Goal: Task Accomplishment & Management: Use online tool/utility

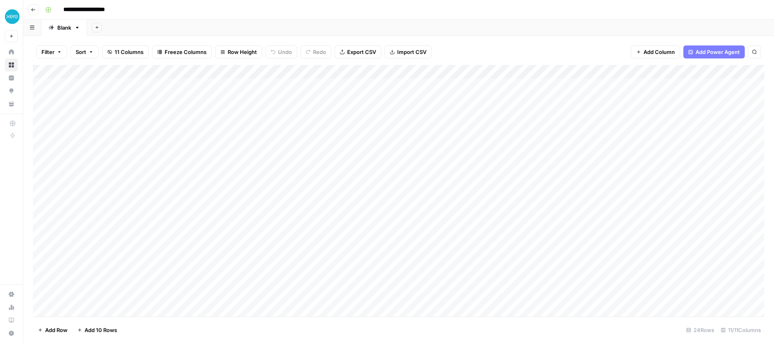
click at [78, 10] on input "**********" at bounding box center [91, 9] width 63 height 13
click at [33, 10] on icon "button" at bounding box center [33, 9] width 5 height 5
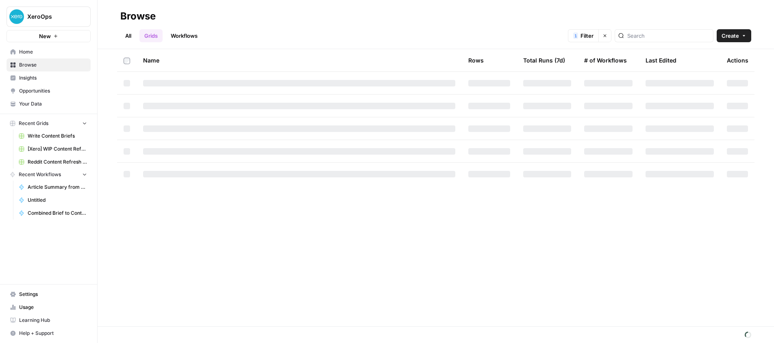
click at [41, 65] on span "Browse" at bounding box center [53, 64] width 68 height 7
click at [22, 66] on span "Browse" at bounding box center [53, 64] width 68 height 7
click at [607, 36] on icon "button" at bounding box center [604, 35] width 5 height 5
drag, startPoint x: 184, startPoint y: 38, endPoint x: 169, endPoint y: 38, distance: 15.4
click at [184, 38] on link "Workflows" at bounding box center [184, 35] width 37 height 13
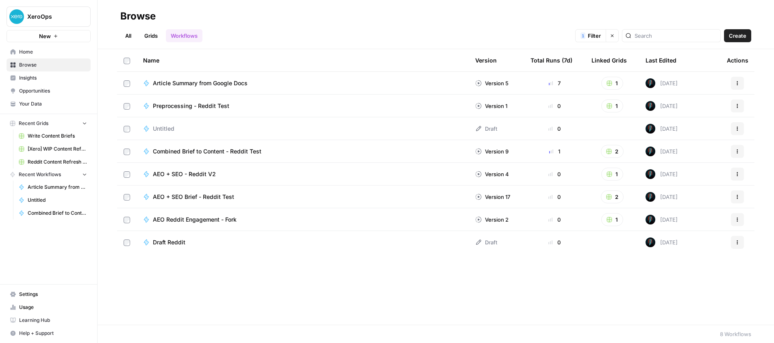
click at [149, 34] on link "Grids" at bounding box center [150, 35] width 23 height 13
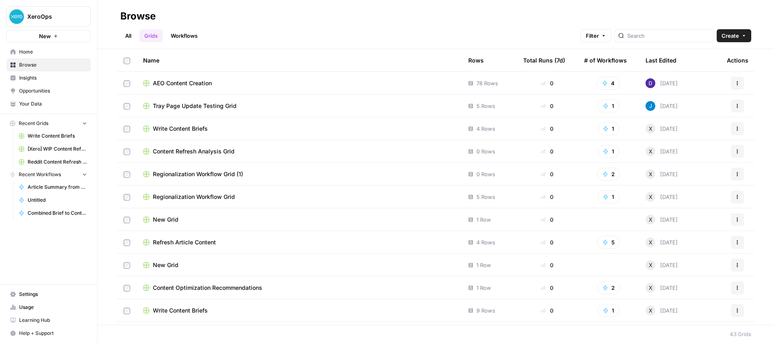
click at [606, 33] on icon "button" at bounding box center [603, 35] width 5 height 5
click at [448, 75] on button "Add Filter" at bounding box center [487, 72] width 272 height 11
click at [396, 69] on div at bounding box center [393, 73] width 85 height 13
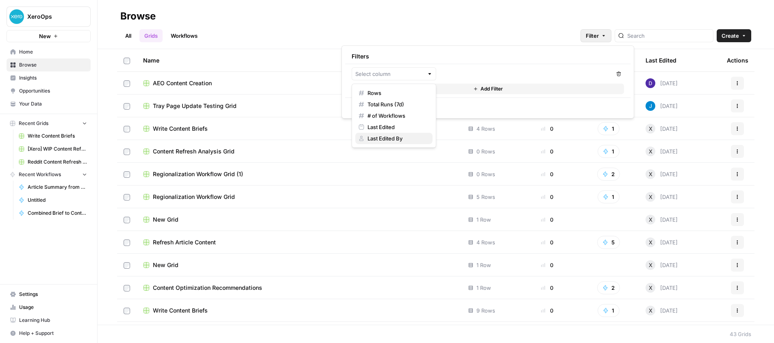
drag, startPoint x: 381, startPoint y: 138, endPoint x: 388, endPoint y: 126, distance: 14.0
click at [381, 137] on span "Last Edited By" at bounding box center [396, 139] width 59 height 8
type input "Last Edited By"
click at [471, 76] on input "text" at bounding box center [521, 74] width 156 height 8
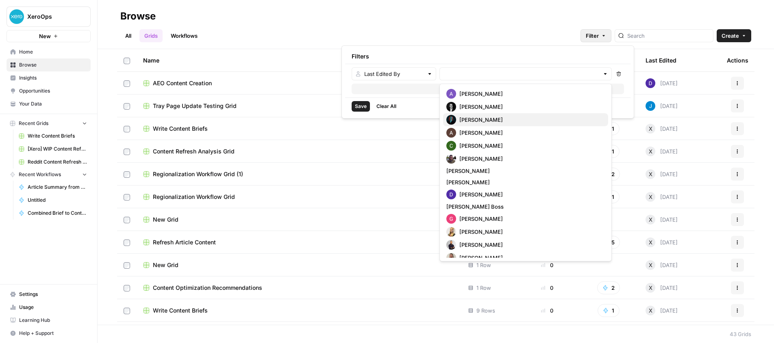
click at [474, 119] on span "[PERSON_NAME]" at bounding box center [530, 120] width 142 height 8
type input "[PERSON_NAME]"
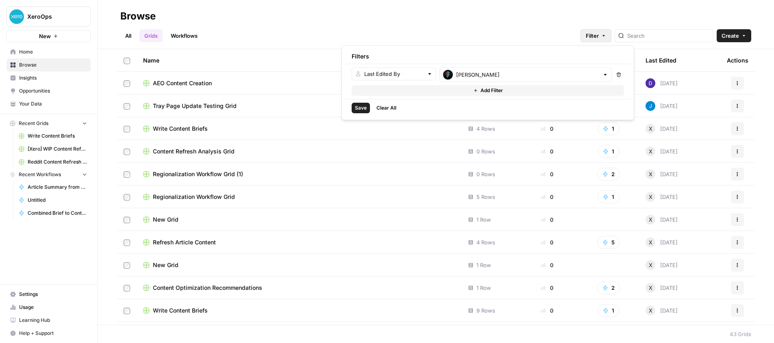
click at [359, 108] on span "Save" at bounding box center [361, 107] width 12 height 7
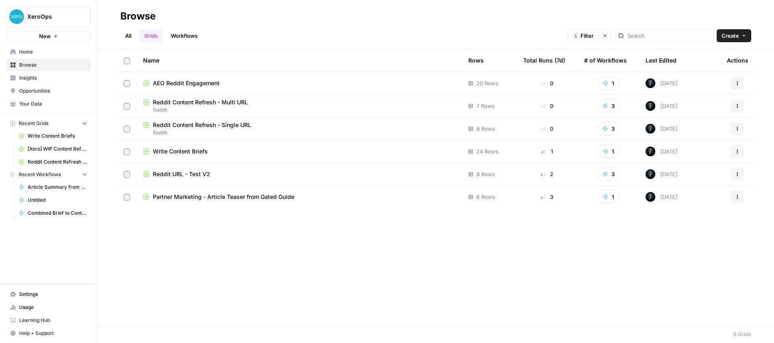
click at [325, 194] on div "Partner Marketing - Article Teaser from Gated Guide" at bounding box center [299, 197] width 312 height 8
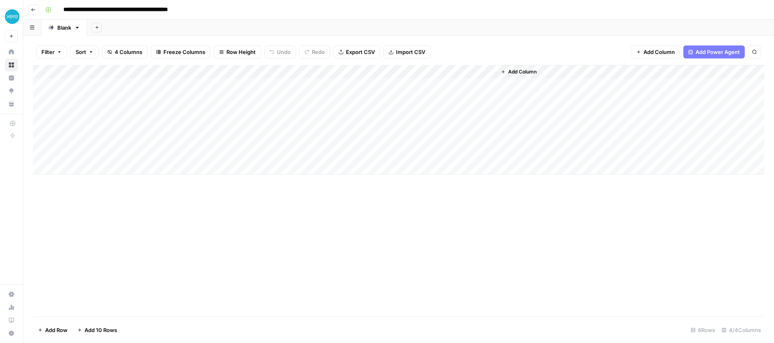
click at [142, 166] on div "Add Column" at bounding box center [398, 120] width 731 height 110
type textarea "**********"
click at [362, 168] on div "Add Column" at bounding box center [398, 127] width 731 height 124
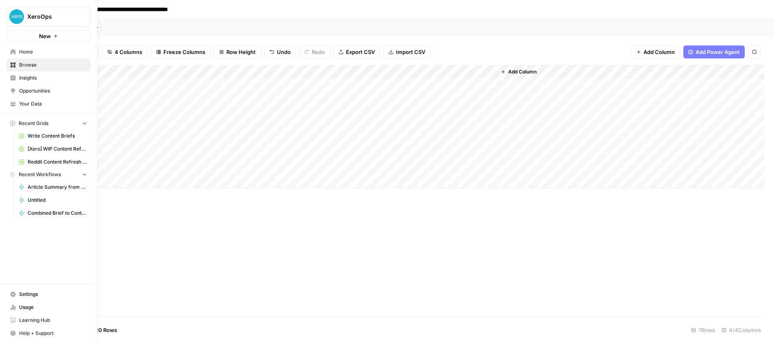
click at [30, 65] on span "Browse" at bounding box center [53, 64] width 68 height 7
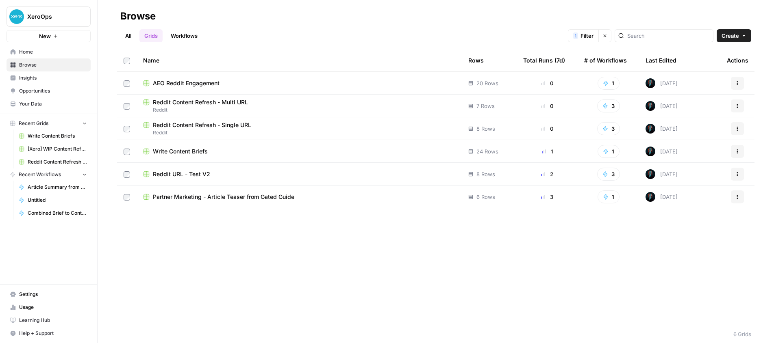
click at [190, 34] on link "Workflows" at bounding box center [184, 35] width 37 height 13
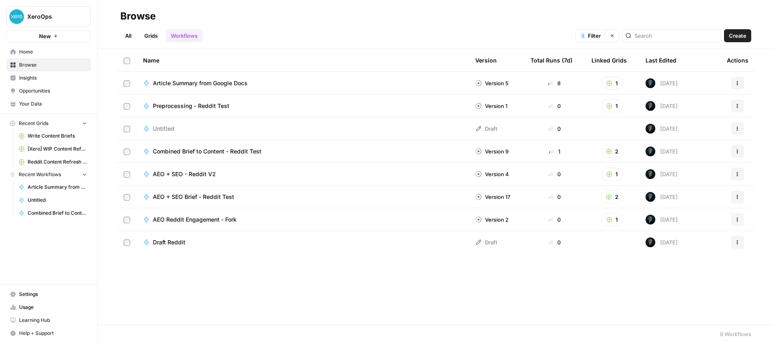
drag, startPoint x: 725, startPoint y: 32, endPoint x: 729, endPoint y: 33, distance: 4.6
click at [728, 33] on button "Create" at bounding box center [737, 35] width 27 height 13
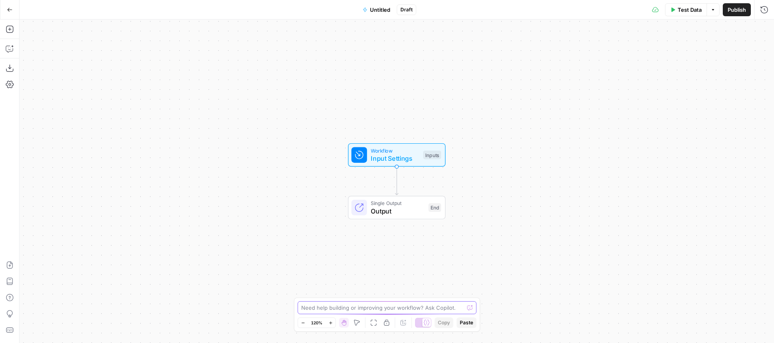
click at [421, 304] on textarea at bounding box center [382, 308] width 163 height 8
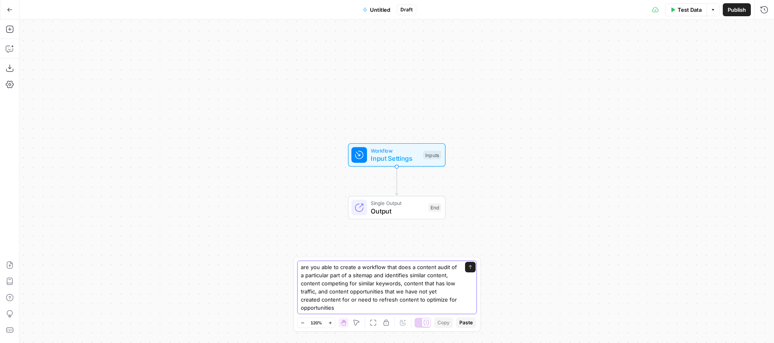
type textarea "are you able to create a workflow that does a content audit of a particular par…"
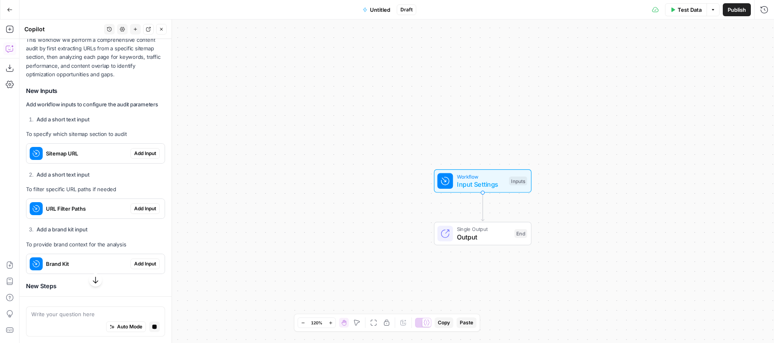
scroll to position [244, 0]
click at [139, 153] on span "Add Input" at bounding box center [145, 153] width 22 height 7
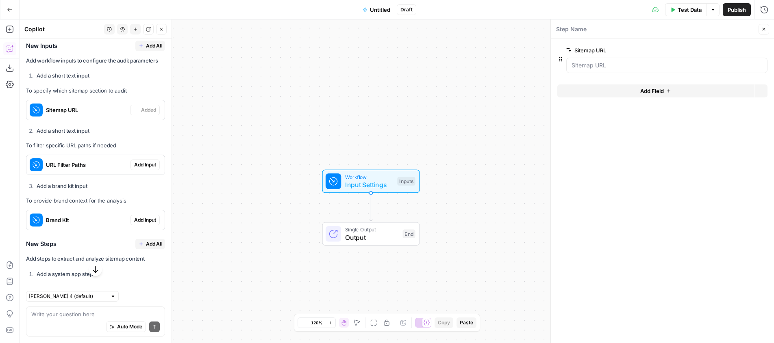
scroll to position [316, 0]
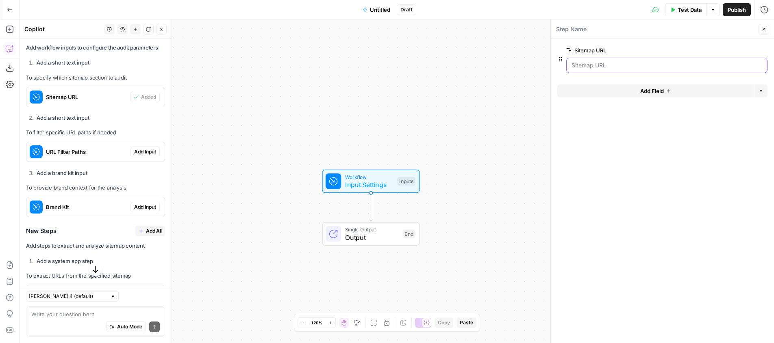
click at [595, 63] on URL "Sitemap URL" at bounding box center [666, 65] width 191 height 8
click at [155, 145] on div "URL Filter Paths Add Input" at bounding box center [95, 151] width 138 height 13
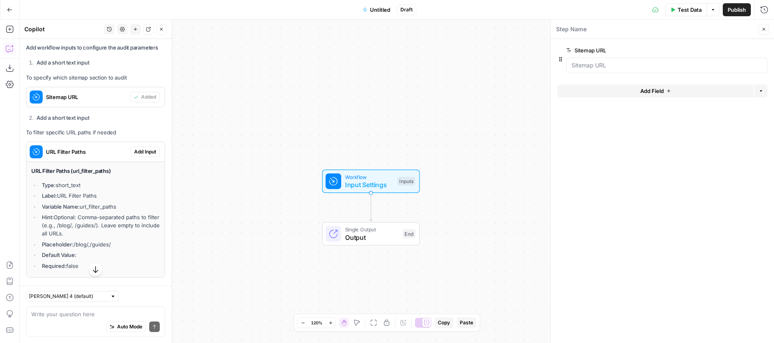
click at [142, 152] on span "Add Input" at bounding box center [145, 151] width 22 height 7
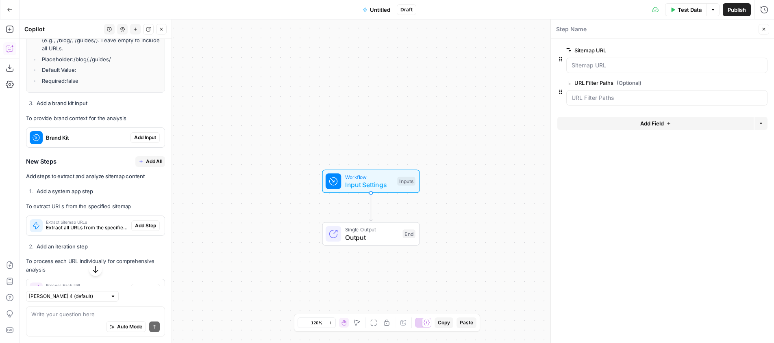
scroll to position [542, 0]
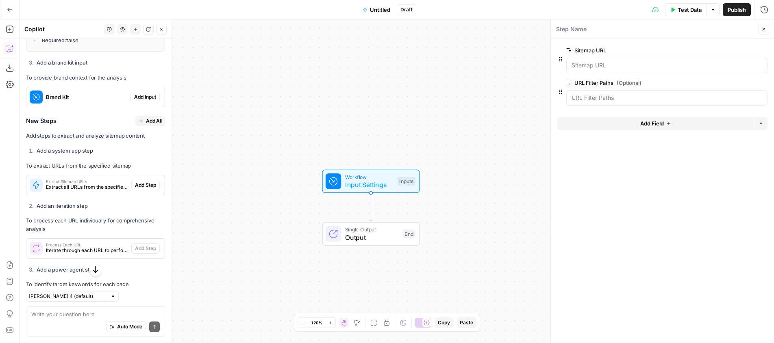
click at [144, 101] on button "Add Input" at bounding box center [144, 97] width 29 height 11
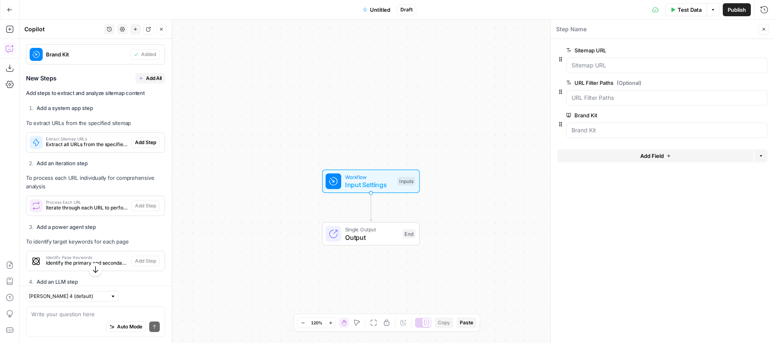
scroll to position [587, 0]
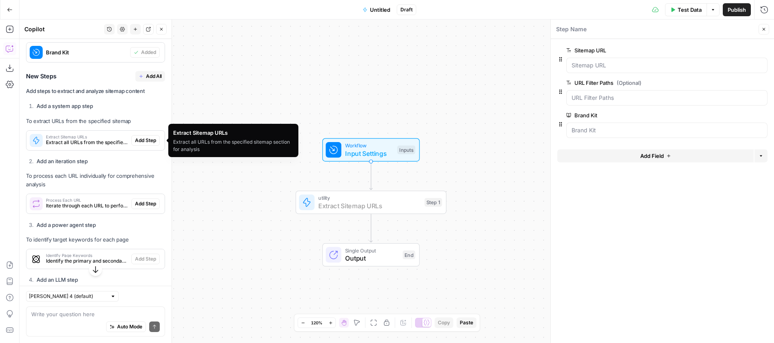
click at [141, 139] on span "Add Step" at bounding box center [145, 140] width 21 height 7
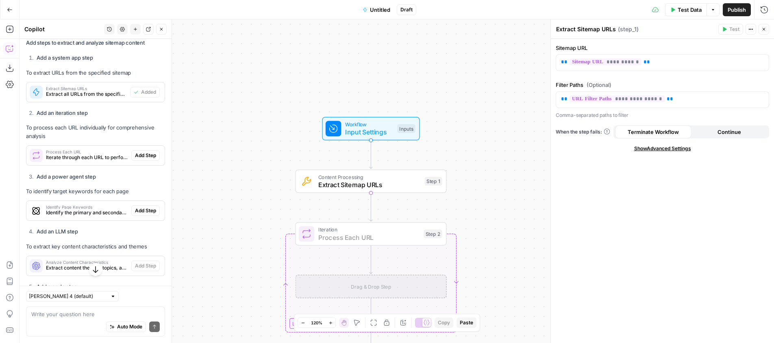
scroll to position [656, 0]
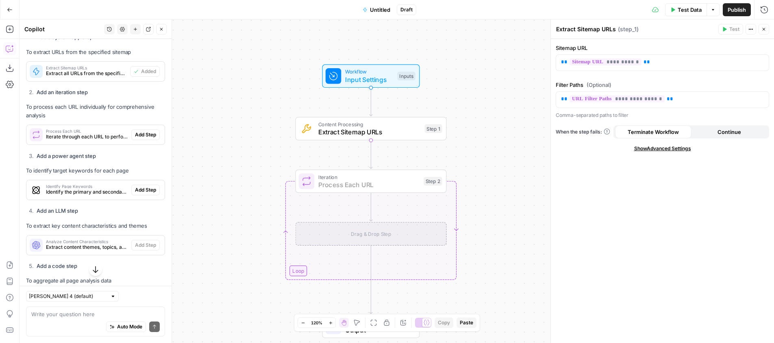
click at [141, 137] on span "Add Step" at bounding box center [145, 134] width 21 height 7
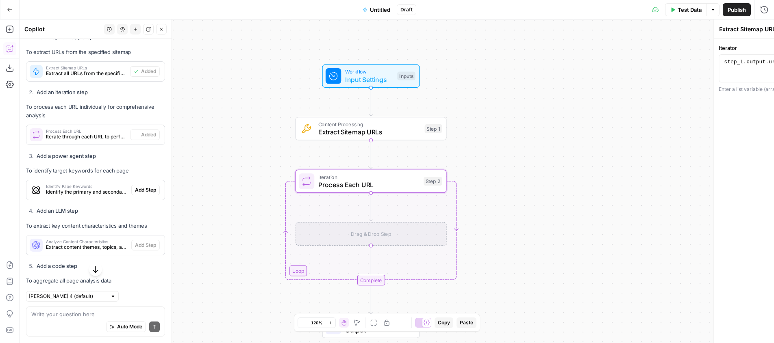
type textarea "Process Each URL"
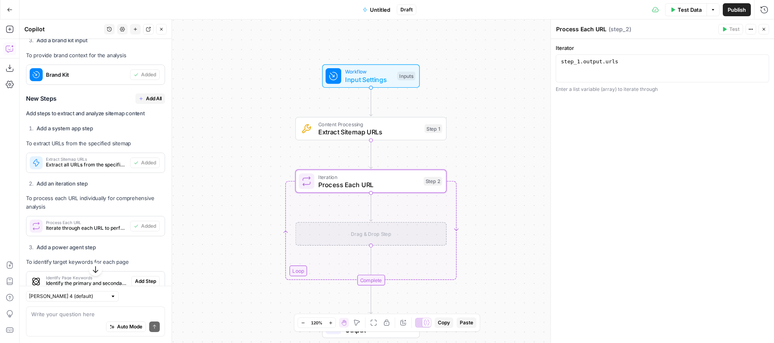
scroll to position [561, 0]
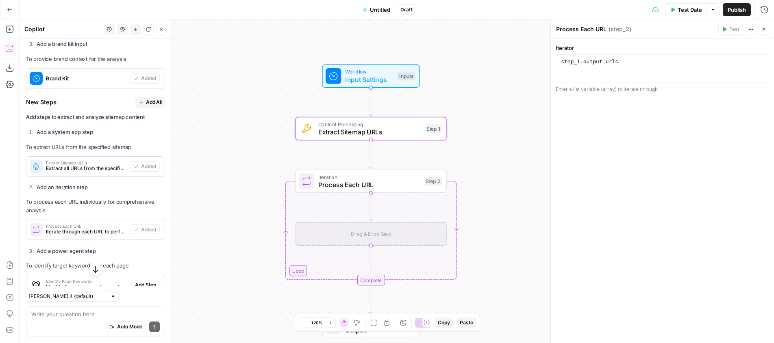
click at [85, 164] on span "Extract Sitemap URLs" at bounding box center [86, 163] width 81 height 4
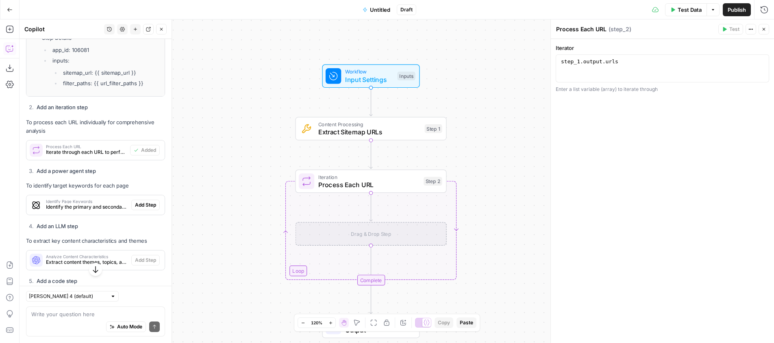
scroll to position [753, 0]
click at [102, 156] on div "Process Each URL Iterate through each URL to perform individual content and key…" at bounding box center [78, 150] width 104 height 20
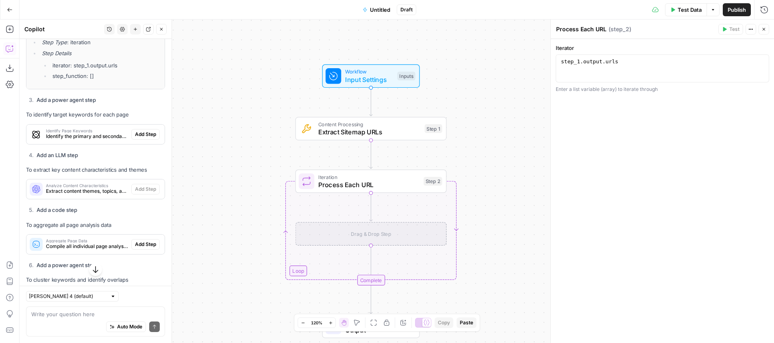
scroll to position [922, 0]
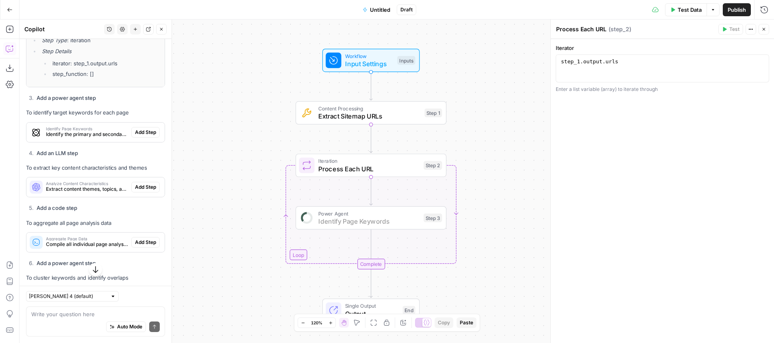
click at [144, 135] on span "Add Step" at bounding box center [145, 132] width 21 height 7
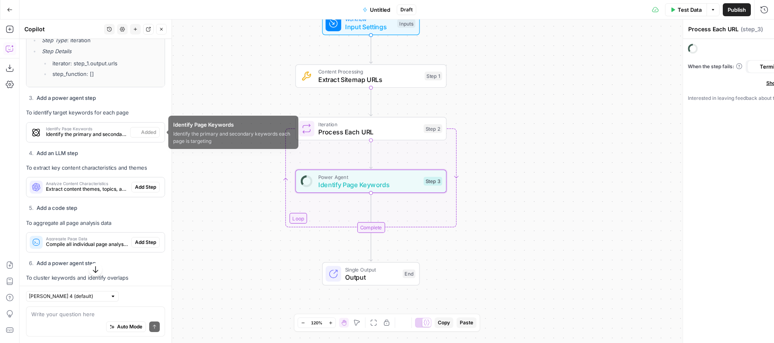
type textarea "Identify Page Keywords"
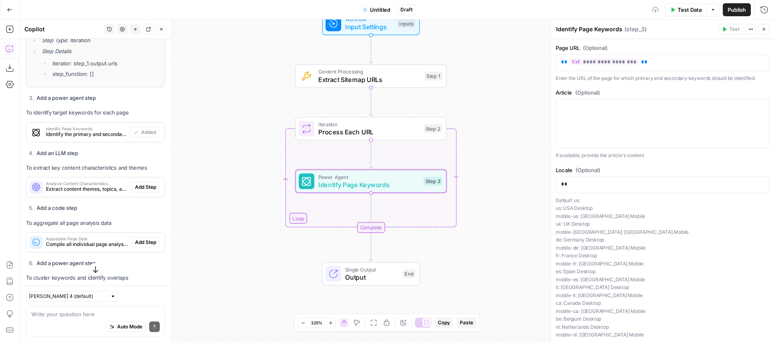
click at [96, 134] on span "Identify the primary and secondary keywords each page is targeting" at bounding box center [86, 134] width 81 height 7
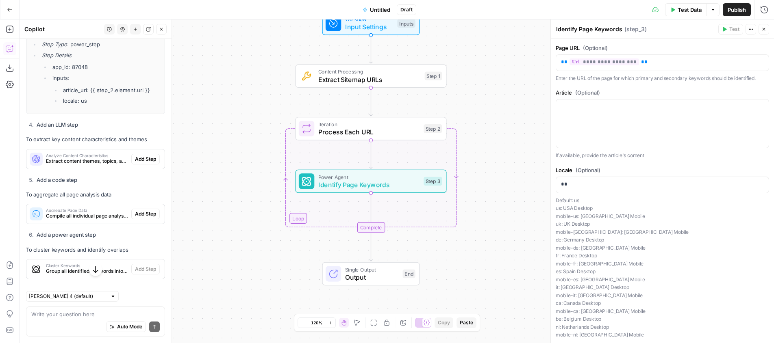
scroll to position [1098, 0]
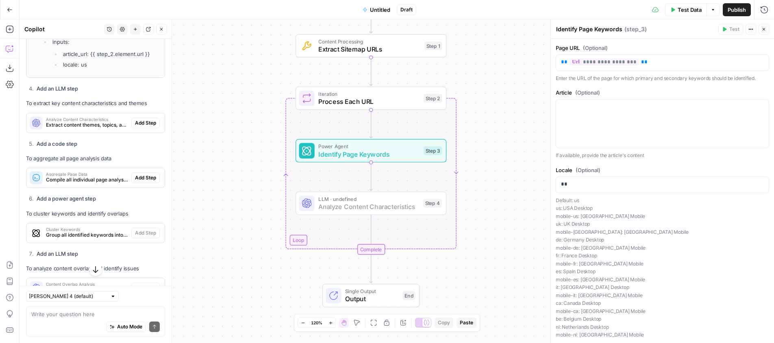
click at [140, 123] on span "Add Step" at bounding box center [145, 122] width 21 height 7
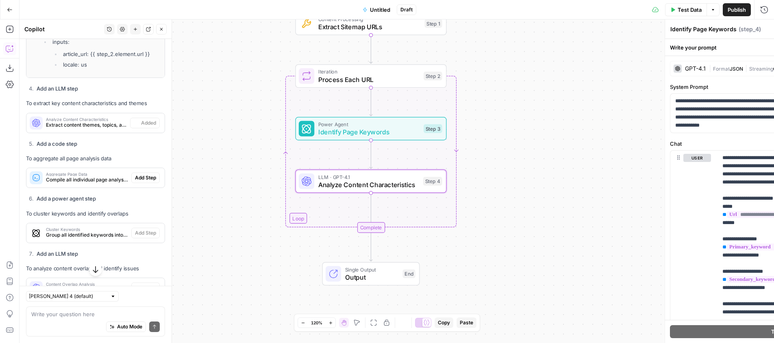
type textarea "Analyze Content Characteristics"
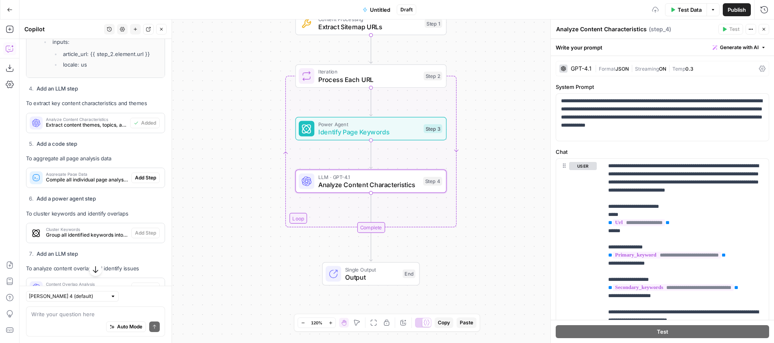
click at [96, 121] on span "Extract content themes, topics, and key characteristics for similarity analysis" at bounding box center [86, 124] width 81 height 7
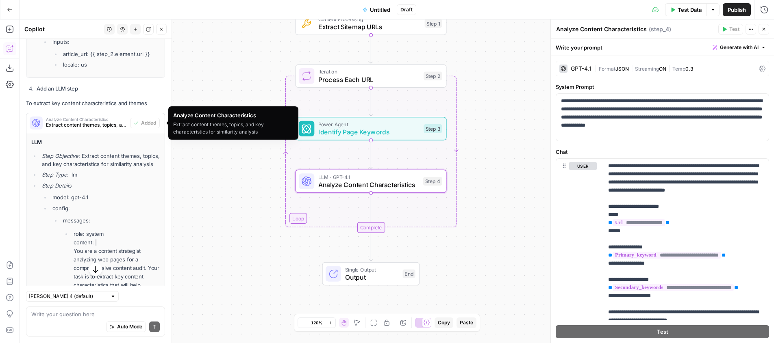
click at [97, 121] on span "Extract content themes, topics, and key characteristics for similarity analysis" at bounding box center [86, 124] width 81 height 7
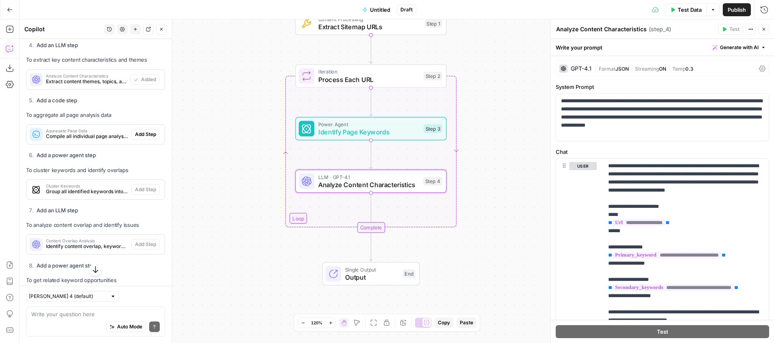
scroll to position [1143, 0]
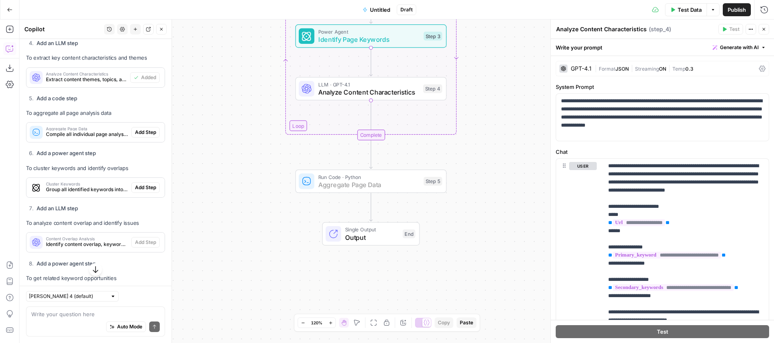
click at [91, 134] on span "Compile all individual page analyses into a structured dataset for comparison" at bounding box center [87, 134] width 82 height 7
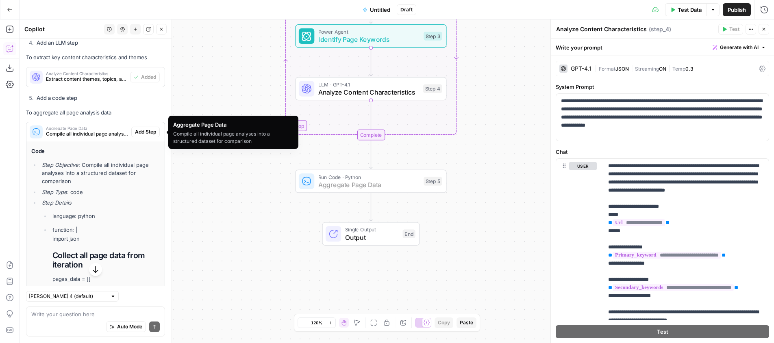
click at [143, 130] on span "Add Step" at bounding box center [145, 131] width 21 height 7
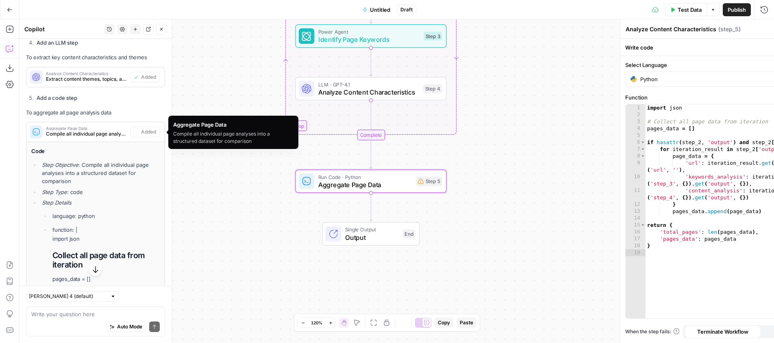
type textarea "Aggregate Page Data"
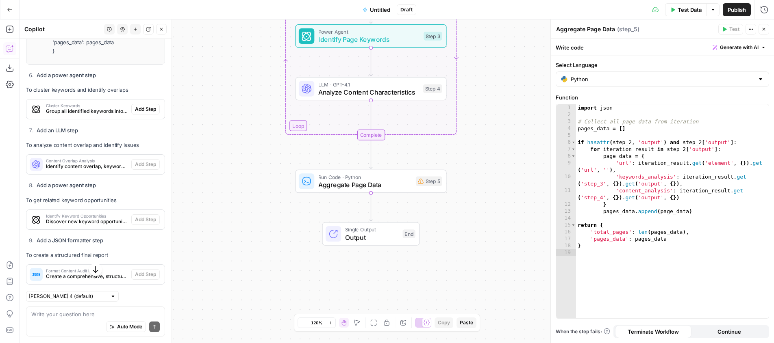
scroll to position [1553, 0]
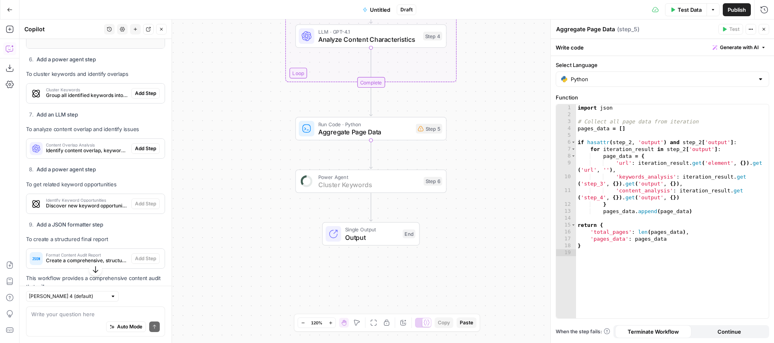
click at [143, 93] on span "Add Step" at bounding box center [145, 93] width 21 height 7
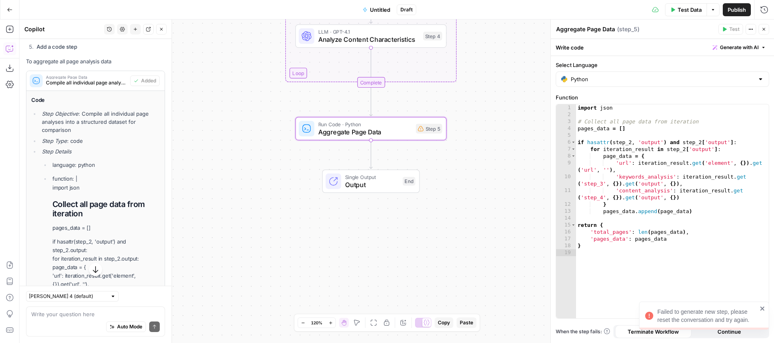
scroll to position [1191, 0]
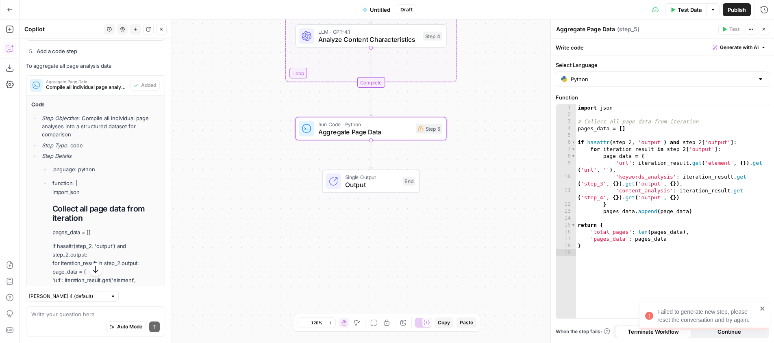
click at [98, 85] on span "Compile all individual page analyses into a structured dataset for comparison" at bounding box center [86, 87] width 81 height 7
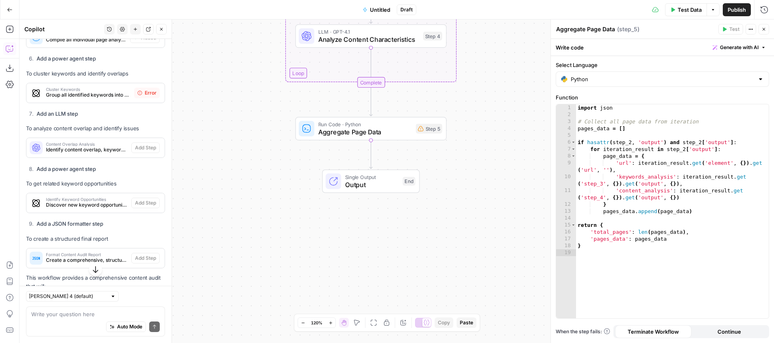
click at [100, 98] on span "Group all identified keywords into clusters to identify content overlap and key…" at bounding box center [88, 94] width 85 height 7
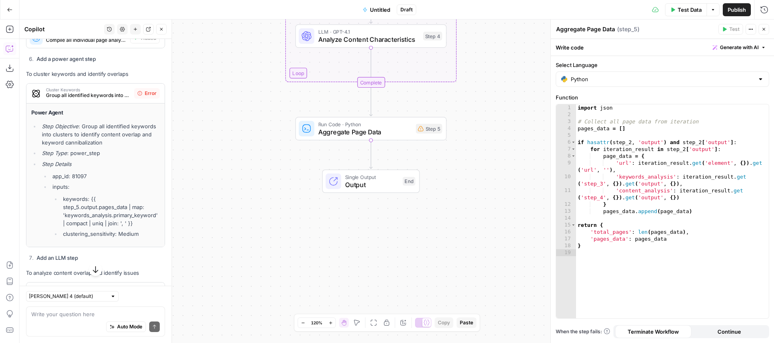
scroll to position [1237, 0]
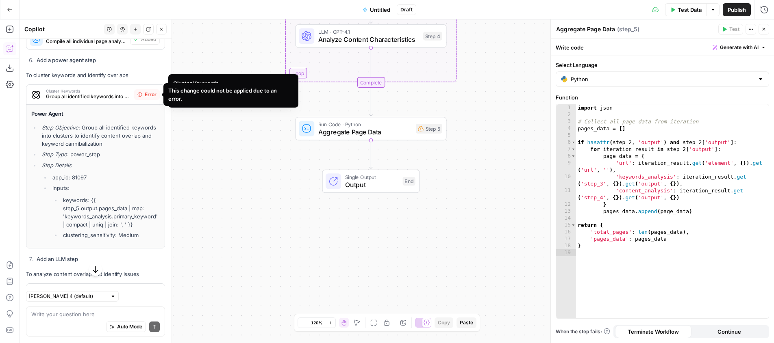
click at [146, 95] on span "Error" at bounding box center [151, 94] width 12 height 7
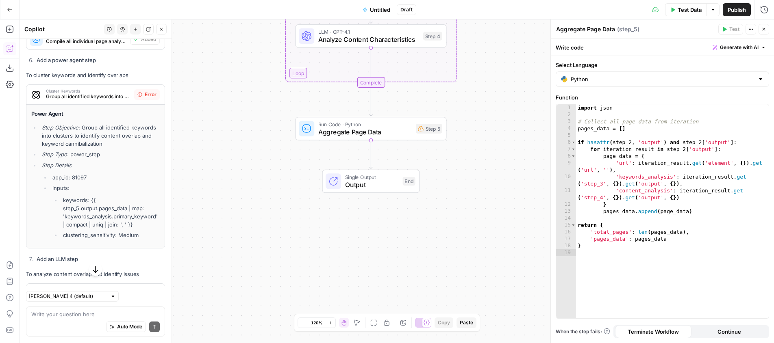
click at [744, 47] on span "Generate with AI" at bounding box center [739, 47] width 39 height 7
click at [651, 89] on div at bounding box center [687, 95] width 155 height 48
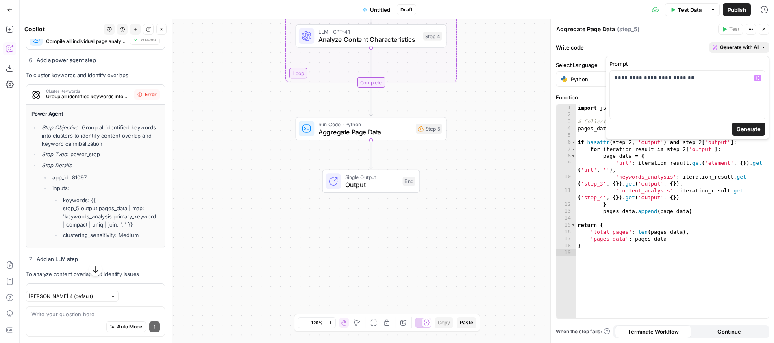
click at [745, 128] on span "Generate" at bounding box center [748, 129] width 24 height 8
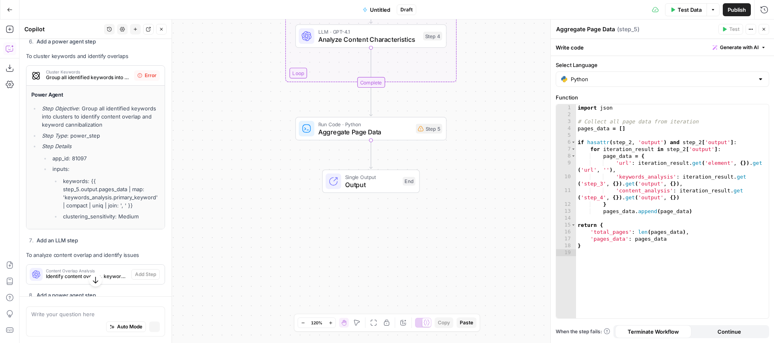
scroll to position [1217, 0]
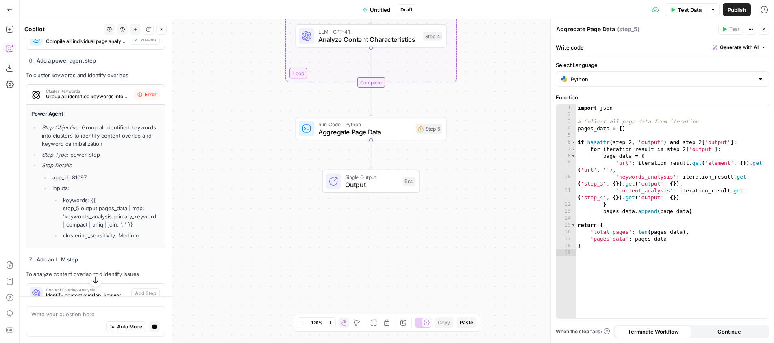
click at [94, 91] on span "Cluster Keywords" at bounding box center [88, 91] width 85 height 4
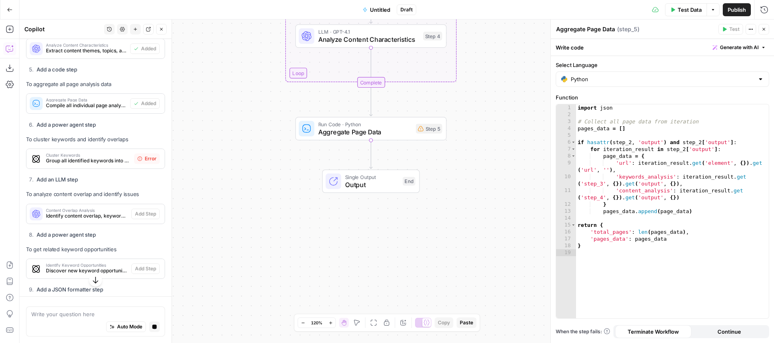
scroll to position [1197, 0]
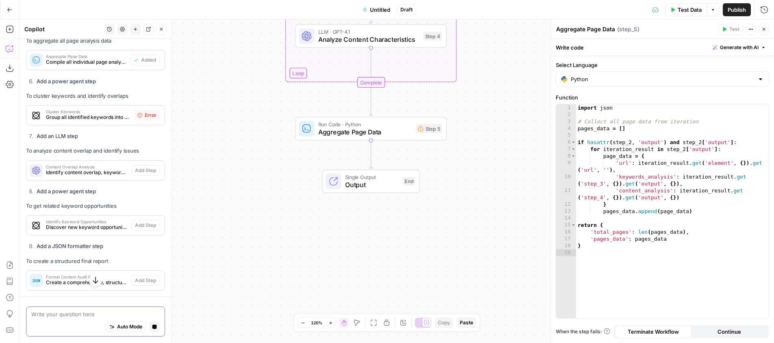
click at [97, 317] on textarea at bounding box center [95, 314] width 128 height 8
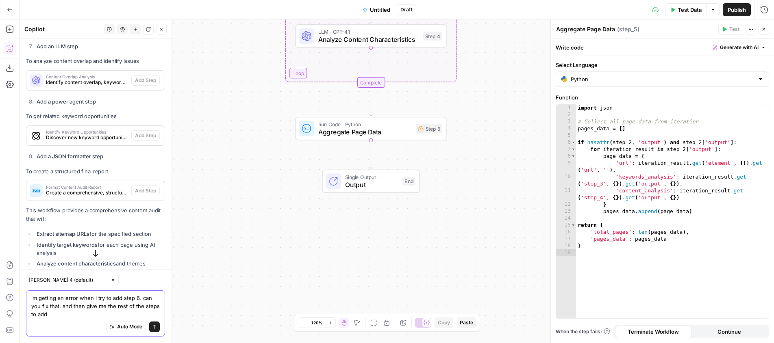
scroll to position [1520, 0]
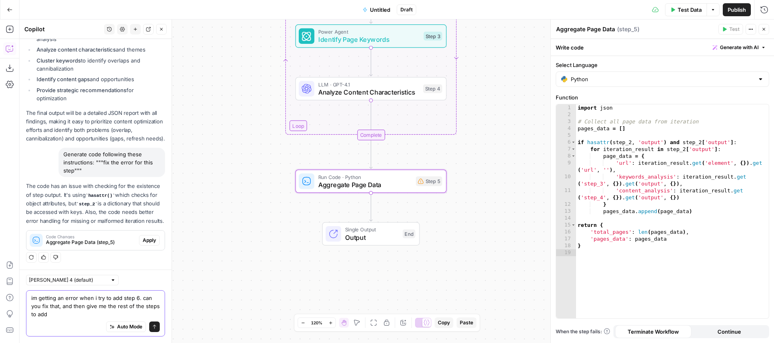
type textarea "im getting an error when i try to add step 6. can you fix that, and then give m…"
click at [149, 241] on span "Apply" at bounding box center [149, 240] width 13 height 7
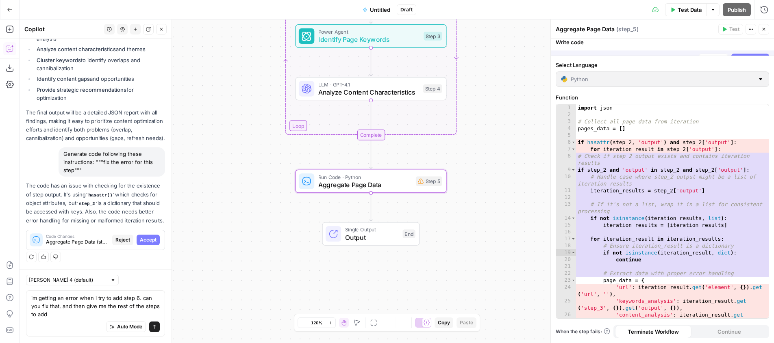
scroll to position [1507, 0]
click at [150, 240] on span "Accept" at bounding box center [148, 240] width 17 height 7
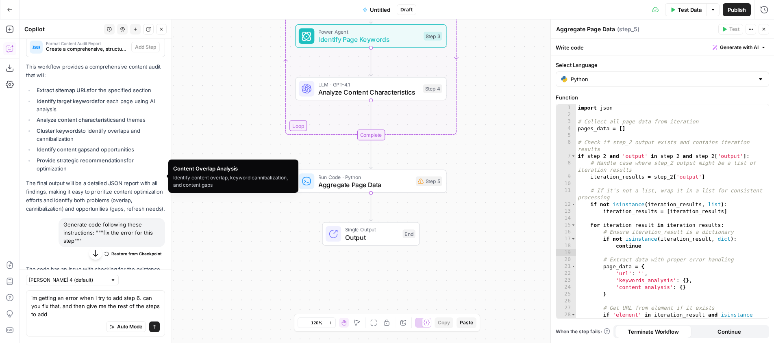
scroll to position [1533, 0]
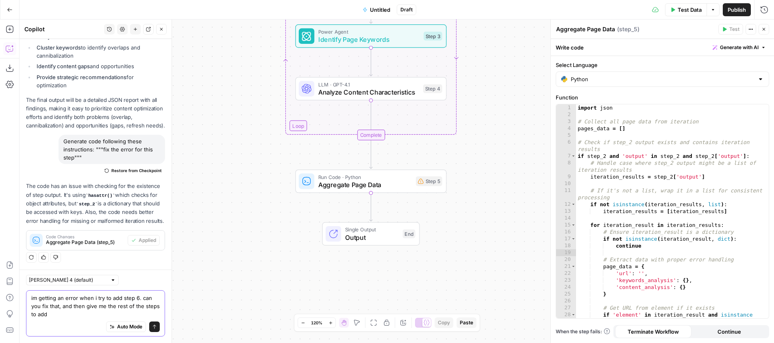
click at [100, 310] on textarea "im getting an error when i try to add step 6. can you fix that, and then give m…" at bounding box center [95, 306] width 128 height 24
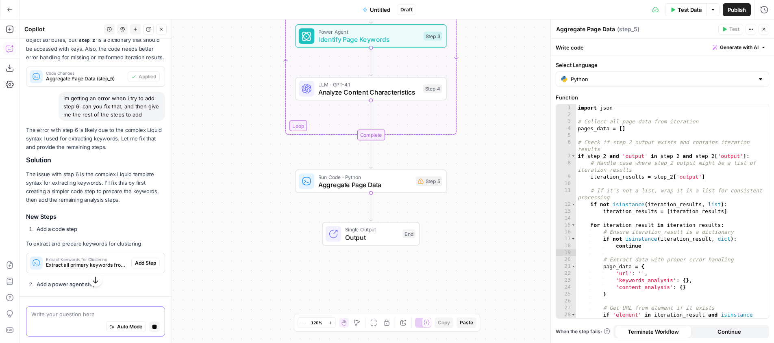
scroll to position [1705, 0]
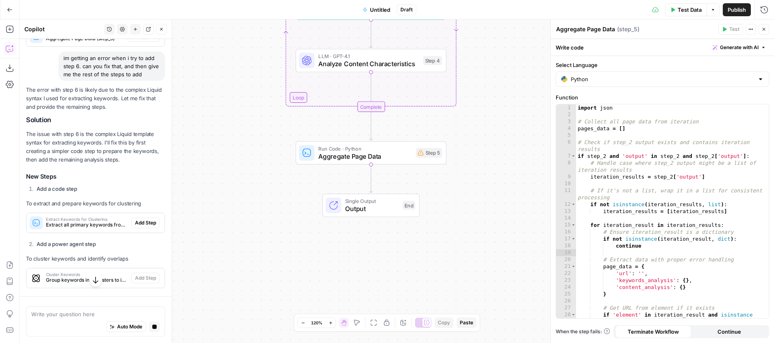
click at [142, 225] on span "Add Step" at bounding box center [145, 222] width 21 height 7
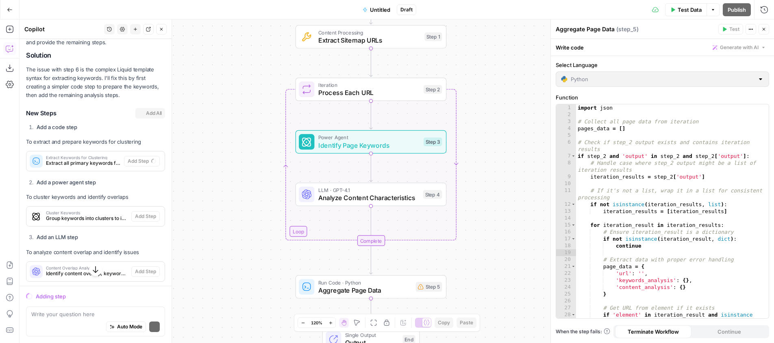
scroll to position [1781, 0]
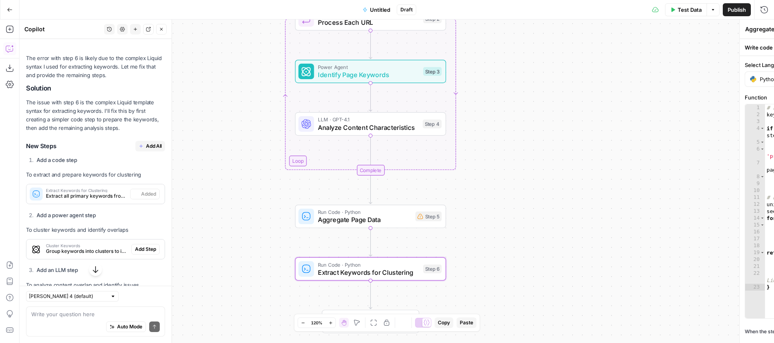
type textarea "Extract Keywords for Clustering"
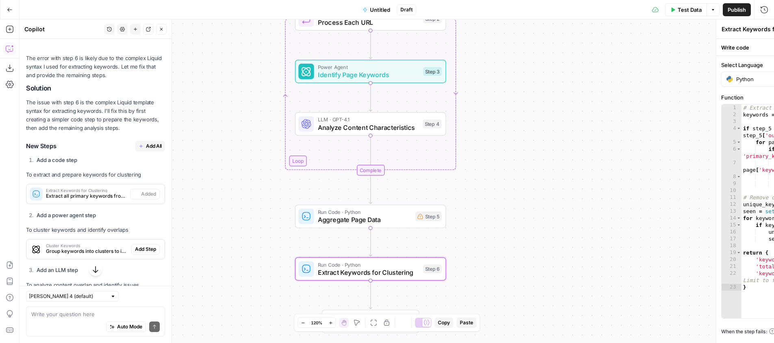
scroll to position [1820, 0]
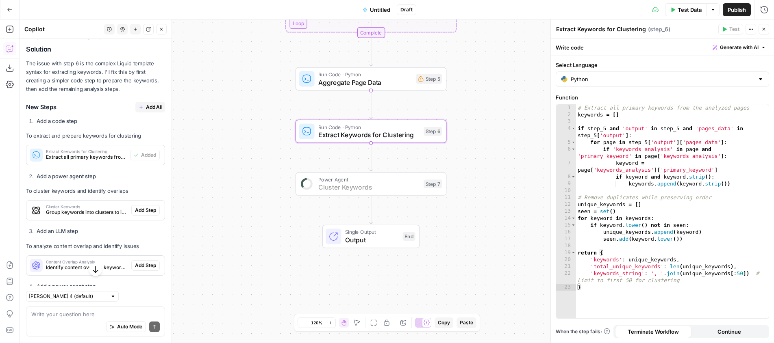
click at [142, 209] on span "Add Step" at bounding box center [145, 210] width 21 height 7
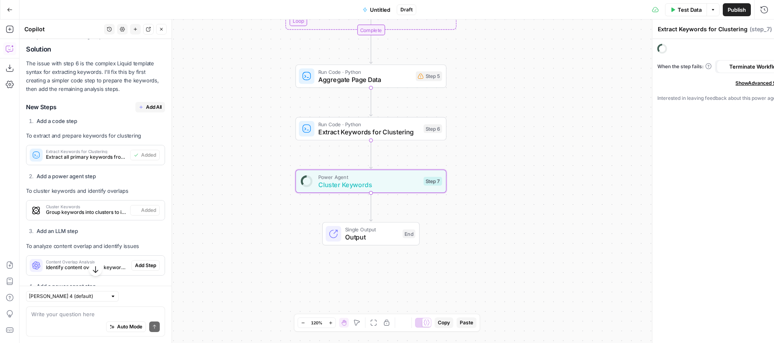
type textarea "Cluster Keywords"
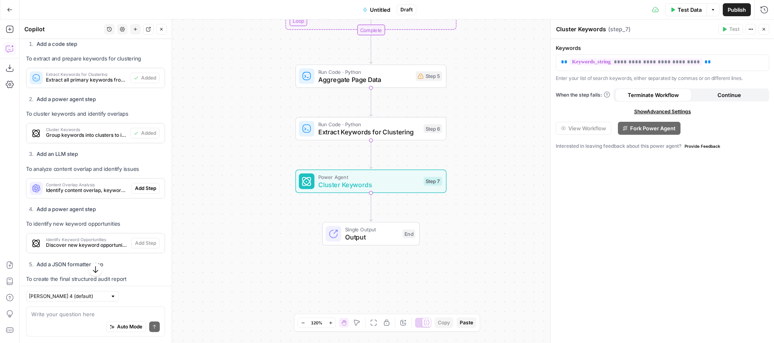
scroll to position [1903, 0]
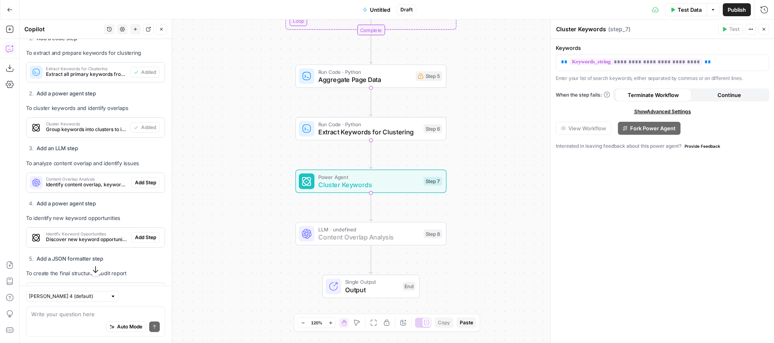
click at [140, 185] on span "Add Step" at bounding box center [145, 182] width 21 height 7
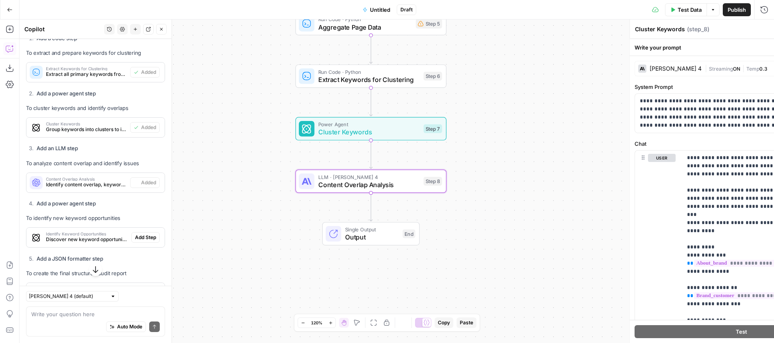
type textarea "Content Overlap Analysis"
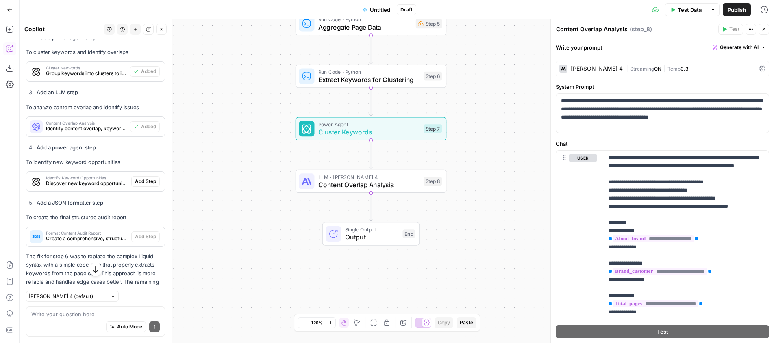
scroll to position [1963, 0]
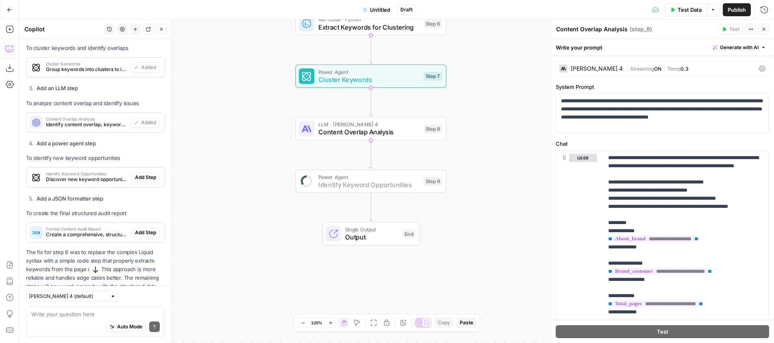
click at [141, 178] on span "Add Step" at bounding box center [145, 177] width 21 height 7
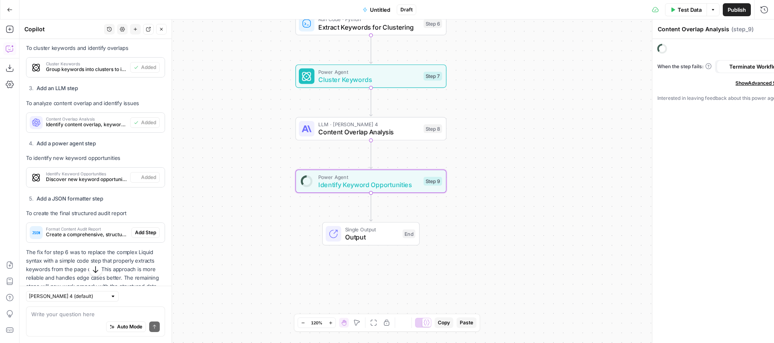
type textarea "Identify Keyword Opportunities"
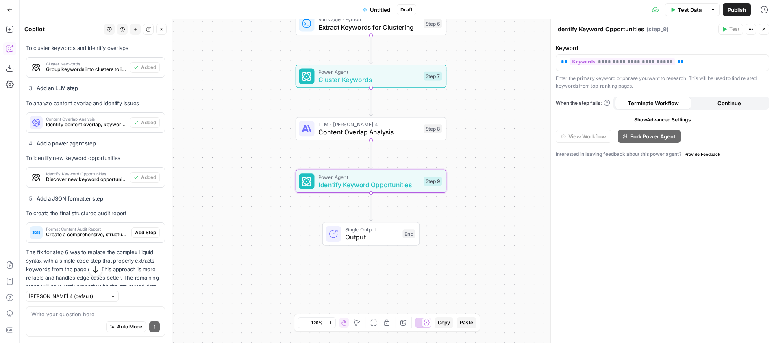
scroll to position [1996, 0]
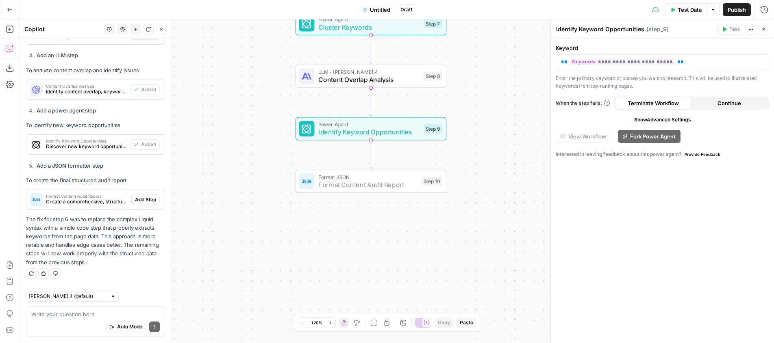
click at [142, 199] on span "Add Step" at bounding box center [145, 199] width 21 height 7
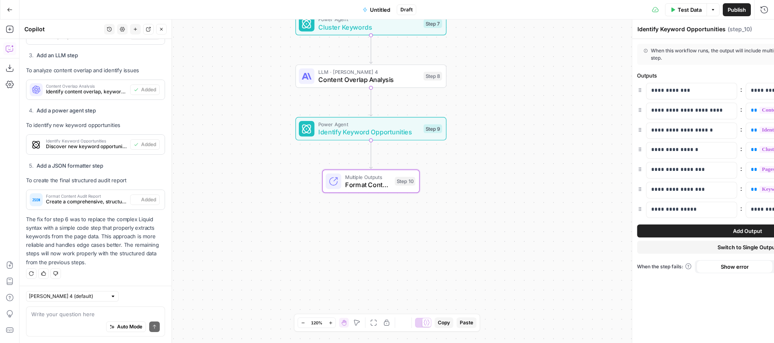
type textarea "Format Content Audit Report"
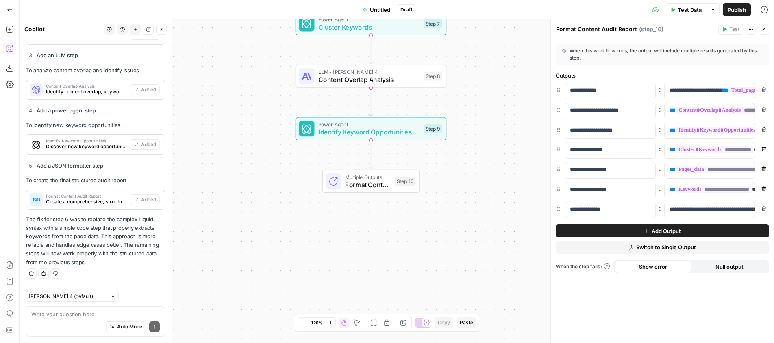
click at [681, 10] on span "Test Data" at bounding box center [689, 10] width 24 height 8
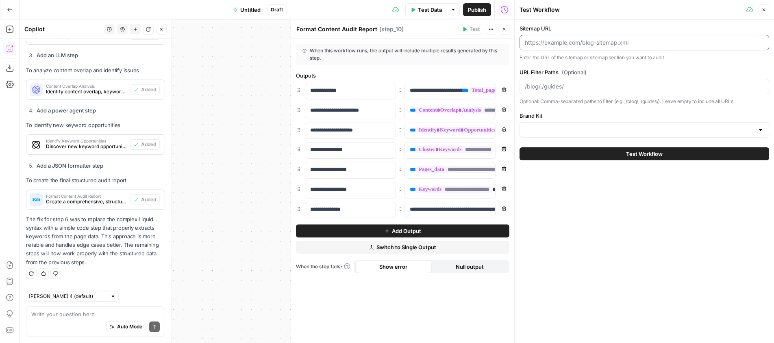
click at [551, 46] on input "Sitemap URL" at bounding box center [644, 43] width 239 height 8
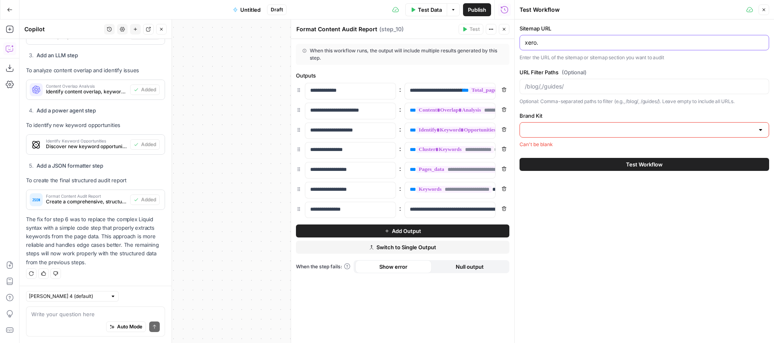
type input "x"
type input "https:"
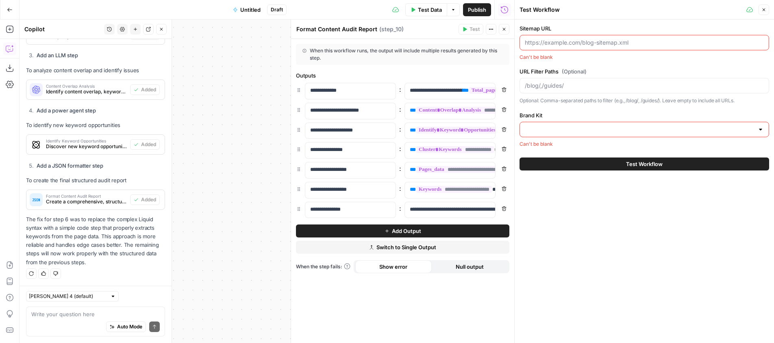
paste input "[URL][DOMAIN_NAME]"
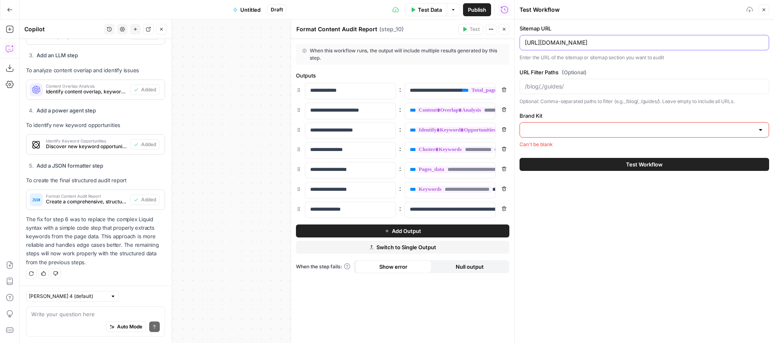
type input "[URL][DOMAIN_NAME]"
click at [592, 89] on input "URL Filter Paths (Optional)" at bounding box center [644, 86] width 239 height 8
type input "/programme/making-tax-digital"
click at [560, 126] on input "Brand Kit" at bounding box center [639, 130] width 229 height 8
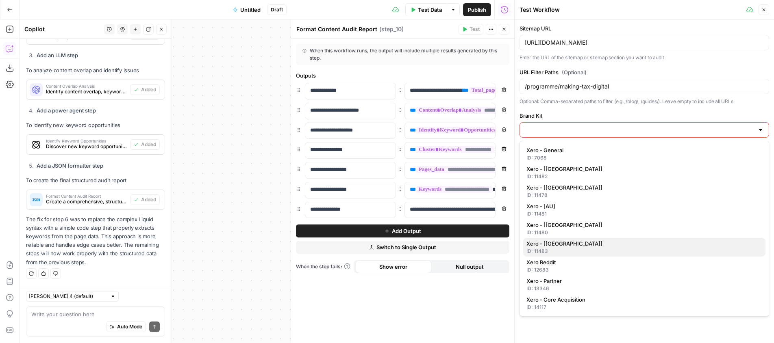
click at [567, 244] on span "Xero - [[GEOGRAPHIC_DATA]]" at bounding box center [642, 244] width 232 height 8
type input "Xero - [[GEOGRAPHIC_DATA]]"
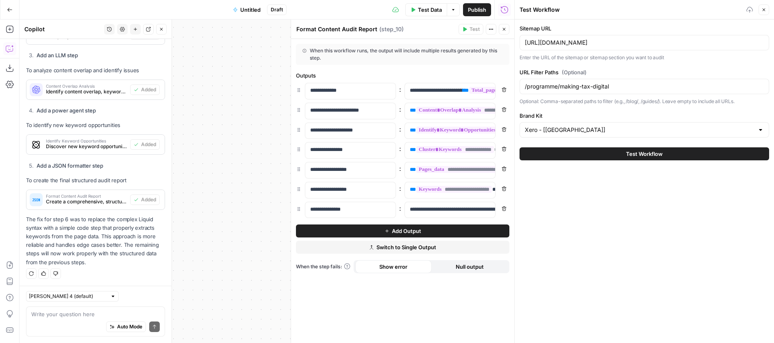
click at [606, 156] on button "Test Workflow" at bounding box center [643, 154] width 249 height 13
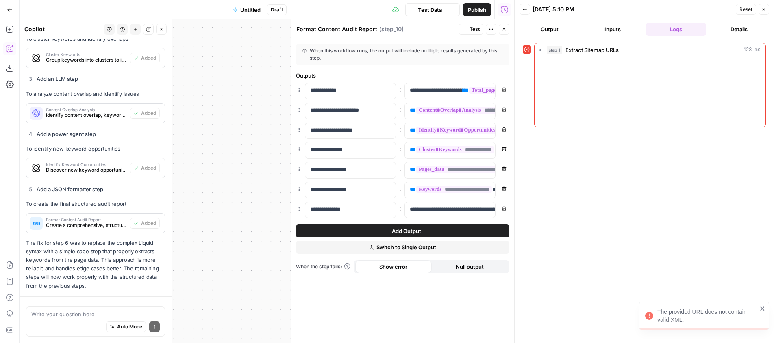
scroll to position [1561, 0]
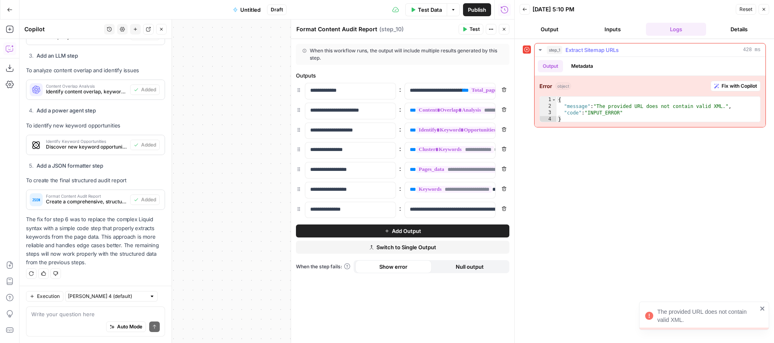
click at [745, 85] on span "Fix with Copilot" at bounding box center [738, 85] width 35 height 7
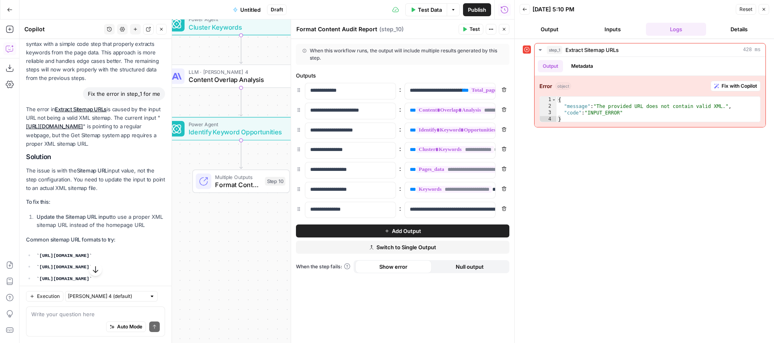
scroll to position [1888, 0]
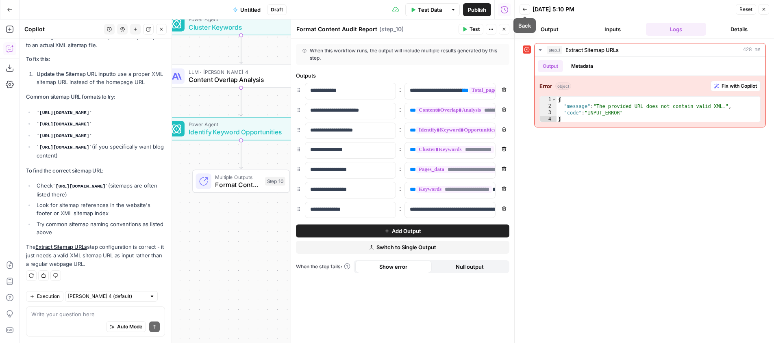
click at [602, 29] on button "Inputs" at bounding box center [613, 29] width 60 height 13
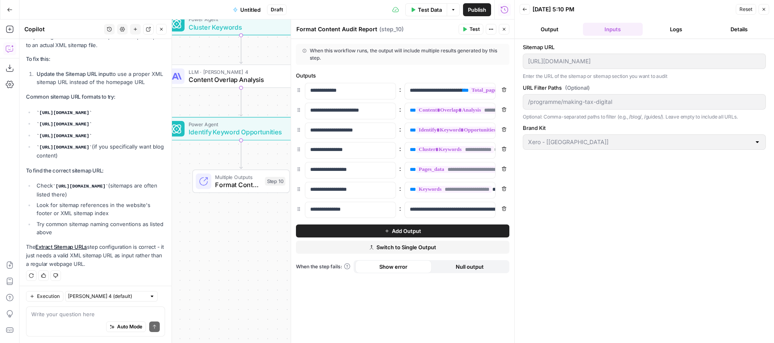
drag, startPoint x: 602, startPoint y: 70, endPoint x: 603, endPoint y: 63, distance: 7.4
click at [602, 69] on div "Sitemap URL [URL][DOMAIN_NAME] Enter the URL of the sitemap or sitemap section …" at bounding box center [644, 61] width 243 height 37
click at [524, 9] on icon "button" at bounding box center [524, 9] width 5 height 5
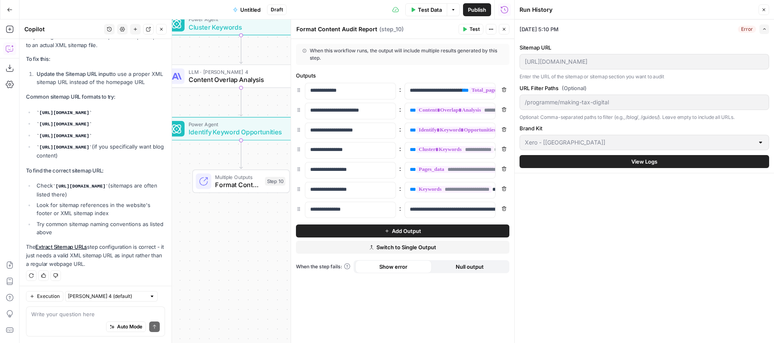
click at [430, 7] on span "Test Data" at bounding box center [430, 10] width 24 height 8
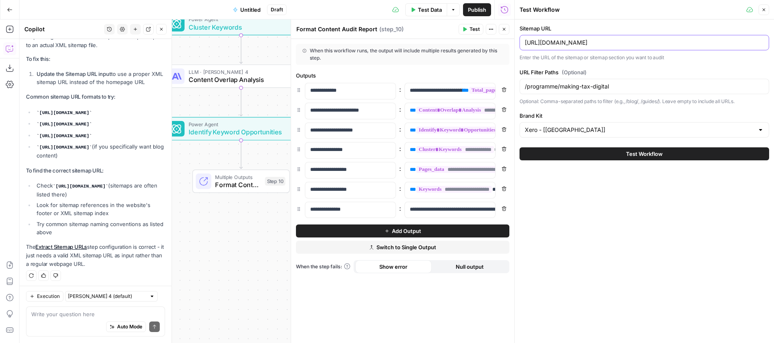
click at [605, 43] on input "[URL][DOMAIN_NAME]" at bounding box center [644, 43] width 239 height 8
type input "[URL][DOMAIN_NAME]"
click at [638, 156] on span "Test Workflow" at bounding box center [644, 154] width 37 height 8
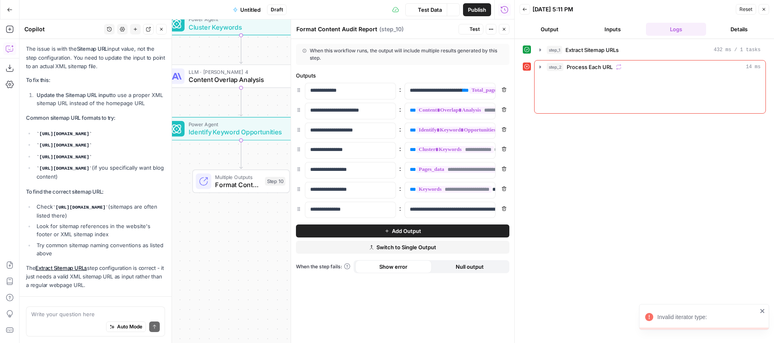
scroll to position [1888, 0]
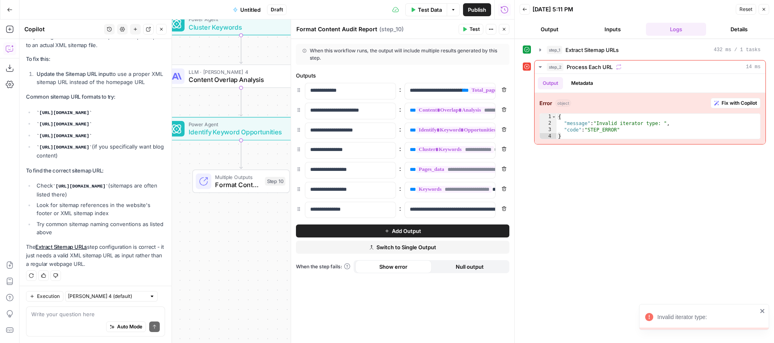
click at [7, 10] on icon "button" at bounding box center [10, 10] width 6 height 6
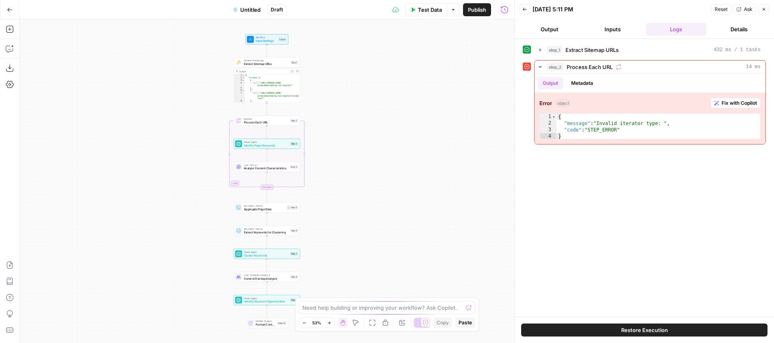
click at [454, 14] on button "Options" at bounding box center [453, 9] width 13 height 13
click at [453, 11] on icon "button" at bounding box center [453, 9] width 5 height 5
click at [730, 104] on span "Fix with Copilot" at bounding box center [738, 103] width 35 height 7
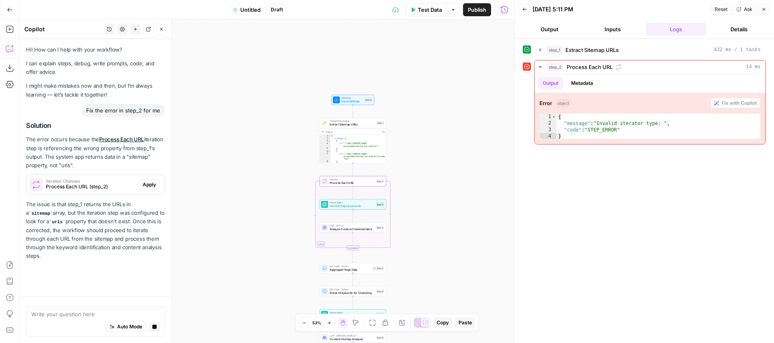
click at [91, 187] on span "Process Each URL (step_2)" at bounding box center [91, 186] width 90 height 7
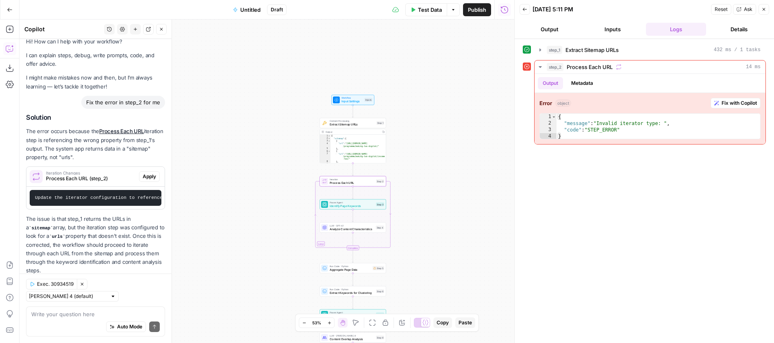
click at [151, 177] on span "Apply" at bounding box center [149, 176] width 13 height 7
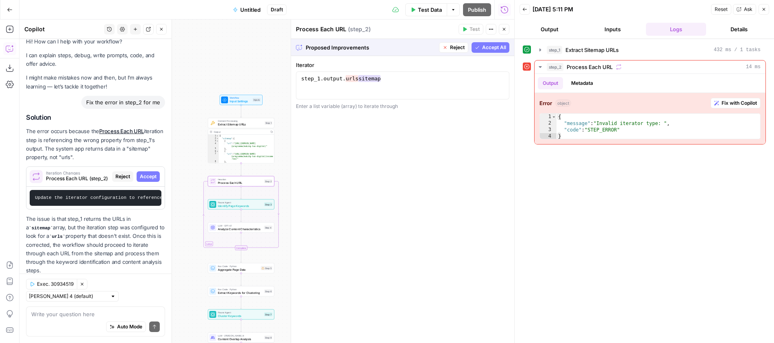
click at [145, 176] on span "Accept" at bounding box center [148, 176] width 17 height 7
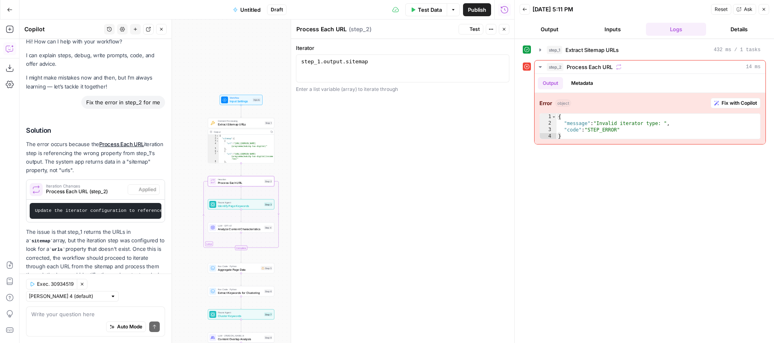
scroll to position [21, 0]
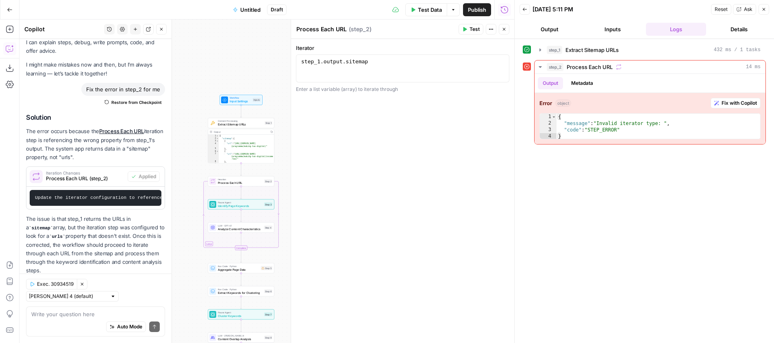
click at [424, 8] on span "Test Data" at bounding box center [430, 10] width 24 height 8
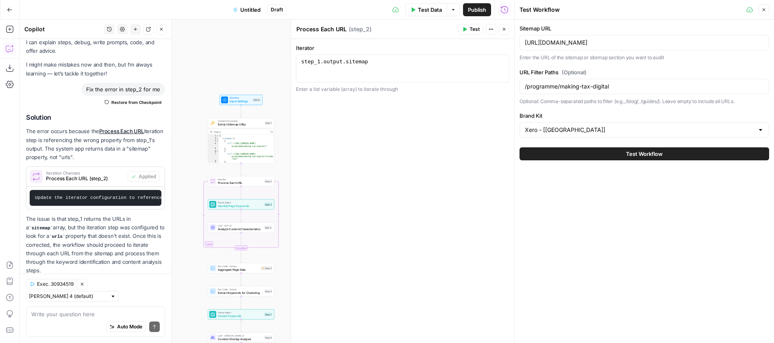
click at [598, 155] on button "Test Workflow" at bounding box center [643, 154] width 249 height 13
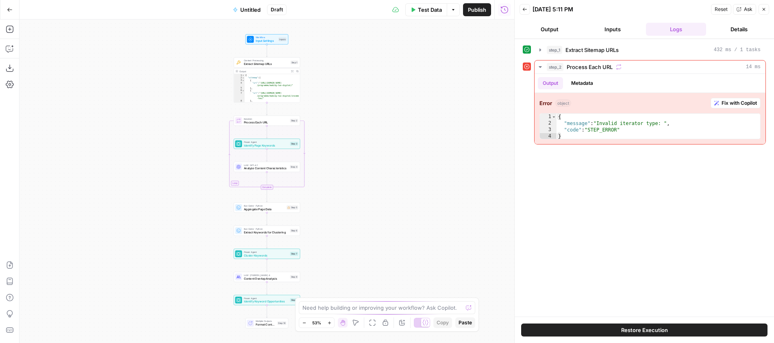
click at [10, 10] on icon "button" at bounding box center [10, 10] width 6 height 6
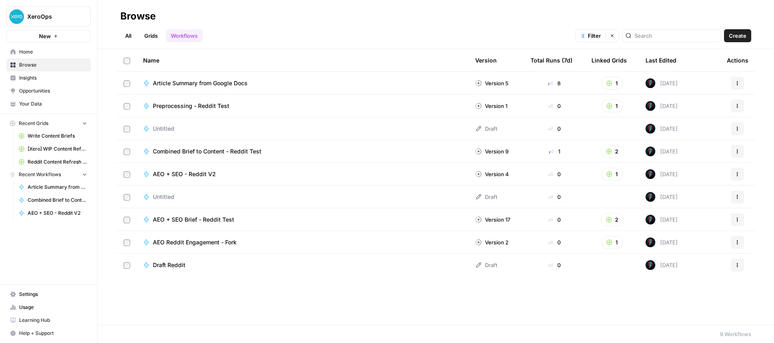
click at [37, 99] on link "Your Data" at bounding box center [49, 104] width 84 height 13
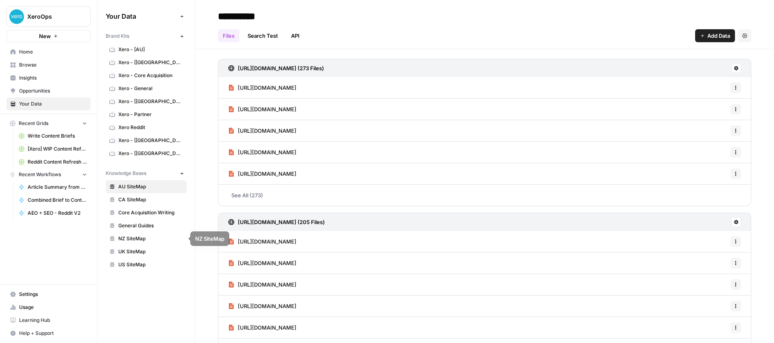
click at [132, 248] on span "UK SiteMap" at bounding box center [150, 251] width 65 height 7
click at [277, 67] on h3 "https://www.xero.com/uk/sitemap.xml (33 Files)" at bounding box center [279, 68] width 83 height 8
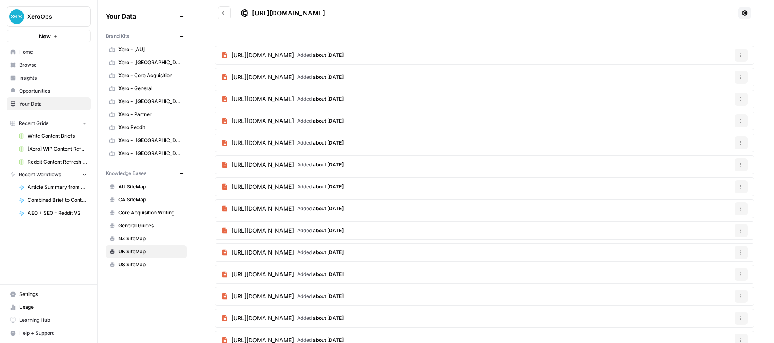
drag, startPoint x: 373, startPoint y: 13, endPoint x: 248, endPoint y: 15, distance: 125.2
click at [248, 15] on div "https://www.xero.com/uk/sitemap.xml" at bounding box center [488, 13] width 494 height 10
copy span "https://www.xero.com/uk/sitemap.xml"
click at [227, 17] on button "Go back" at bounding box center [224, 13] width 13 height 13
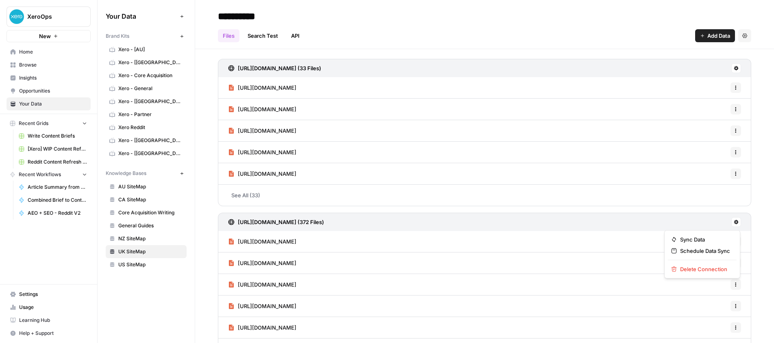
click at [735, 220] on icon at bounding box center [735, 222] width 5 height 5
click at [710, 240] on span "Sync Data" at bounding box center [705, 240] width 50 height 8
click at [734, 221] on icon at bounding box center [736, 222] width 4 height 4
drag, startPoint x: 697, startPoint y: 254, endPoint x: 610, endPoint y: 232, distance: 89.7
click at [610, 232] on body "**********" at bounding box center [387, 171] width 774 height 343
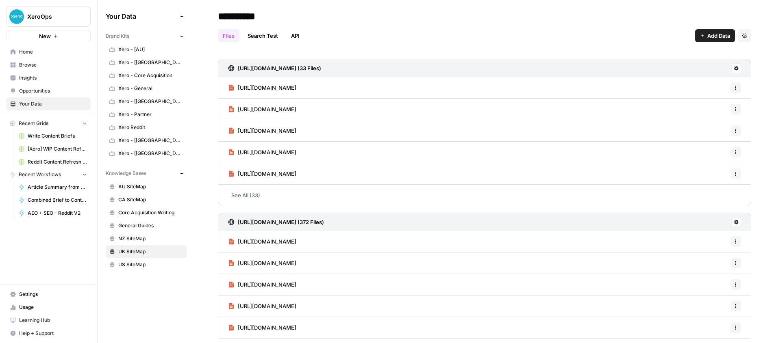
drag, startPoint x: 584, startPoint y: 223, endPoint x: 576, endPoint y: 224, distance: 8.1
click at [583, 223] on div "https://www.xero.com/uk/sitemap.xml (372 Files)" at bounding box center [484, 222] width 533 height 18
click at [282, 222] on h3 "https://www.xero.com/uk/sitemap.xml (372 Files)" at bounding box center [281, 222] width 86 height 8
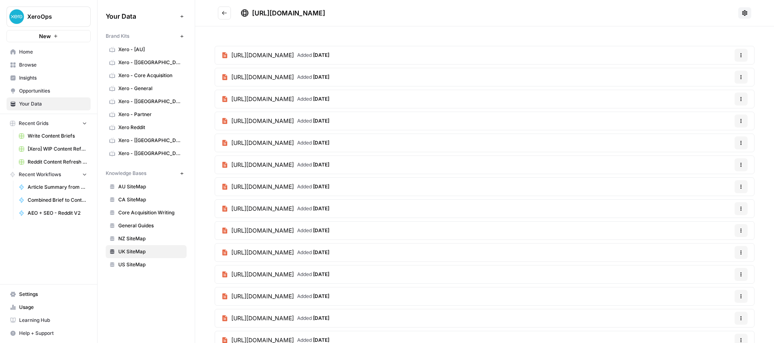
click at [256, 11] on span "[URL][DOMAIN_NAME]" at bounding box center [288, 13] width 73 height 8
drag, startPoint x: 231, startPoint y: 14, endPoint x: 260, endPoint y: 11, distance: 29.0
click at [232, 14] on h2 "[URL][DOMAIN_NAME]" at bounding box center [476, 13] width 517 height 13
click at [278, 9] on span "[URL][DOMAIN_NAME]" at bounding box center [288, 13] width 73 height 8
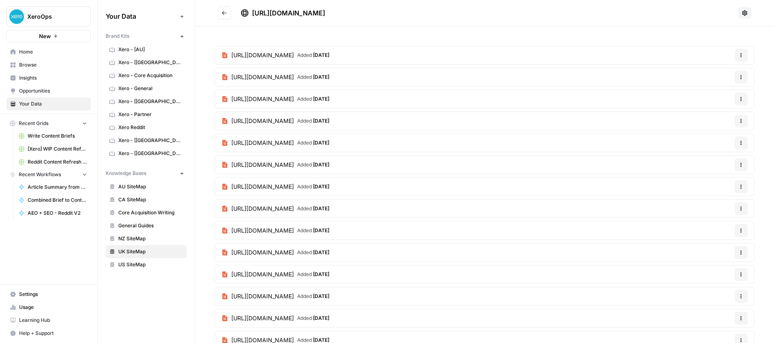
click at [278, 9] on span "[URL][DOMAIN_NAME]" at bounding box center [288, 13] width 73 height 8
copy div "[URL][DOMAIN_NAME]"
click at [226, 11] on icon "Go back" at bounding box center [224, 13] width 6 height 6
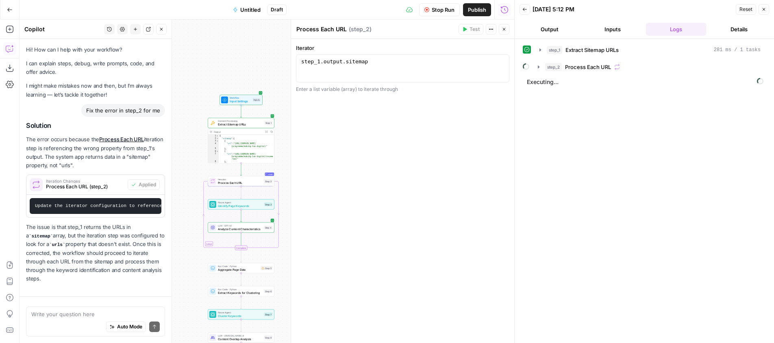
scroll to position [21, 0]
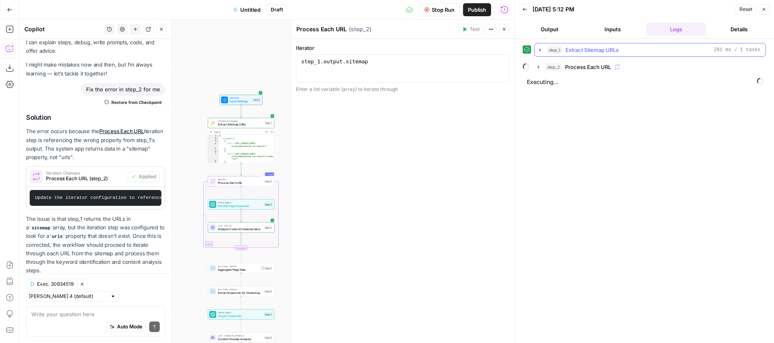
click at [539, 49] on icon "button" at bounding box center [540, 49] width 2 height 3
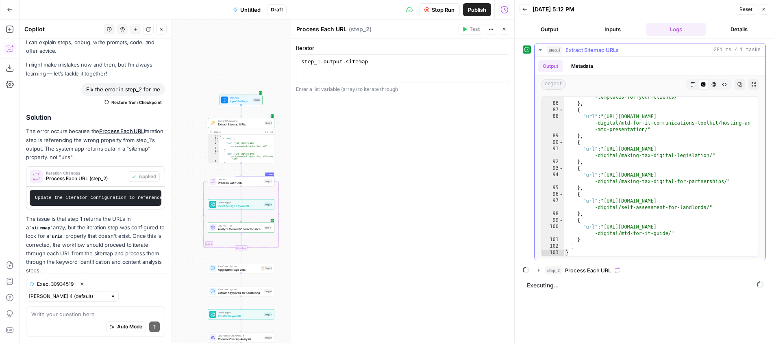
scroll to position [764, 0]
click at [539, 50] on icon "button" at bounding box center [539, 50] width 3 height 2
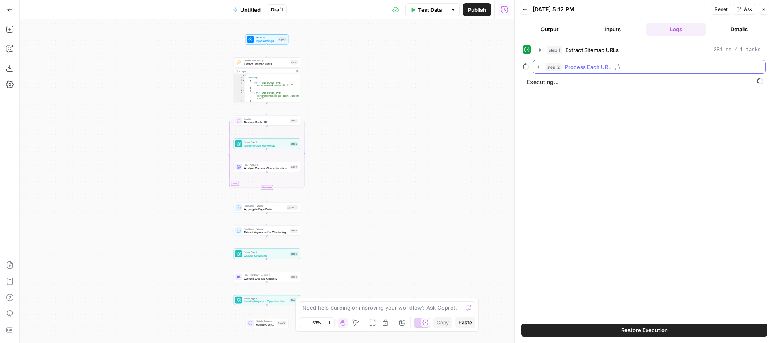
click at [536, 67] on icon "button" at bounding box center [538, 67] width 7 height 7
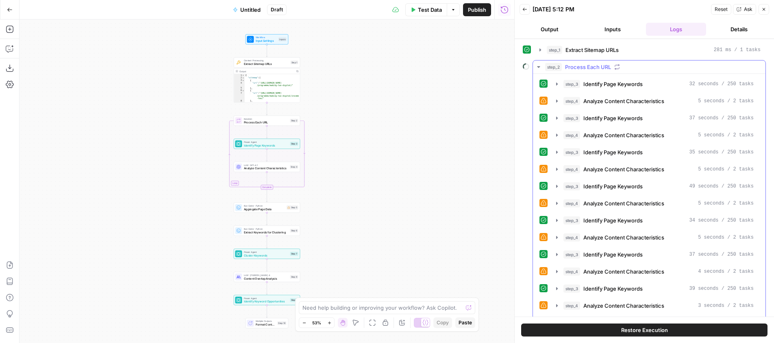
click at [544, 101] on icon at bounding box center [543, 101] width 6 height 6
click at [556, 102] on icon "button" at bounding box center [557, 101] width 2 height 3
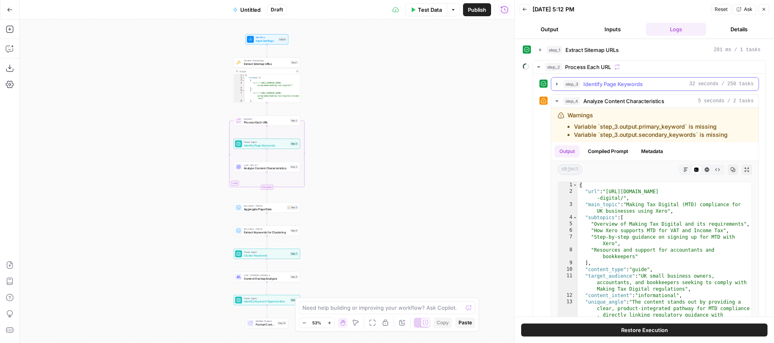
click at [558, 84] on icon "button" at bounding box center [557, 83] width 2 height 3
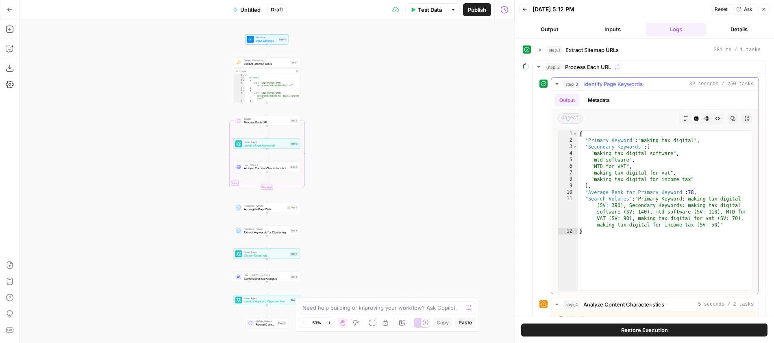
click at [556, 86] on icon "button" at bounding box center [556, 84] width 7 height 7
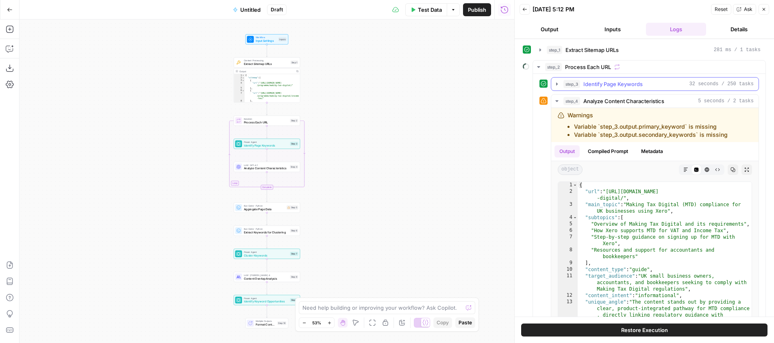
click at [558, 85] on icon "button" at bounding box center [556, 84] width 7 height 7
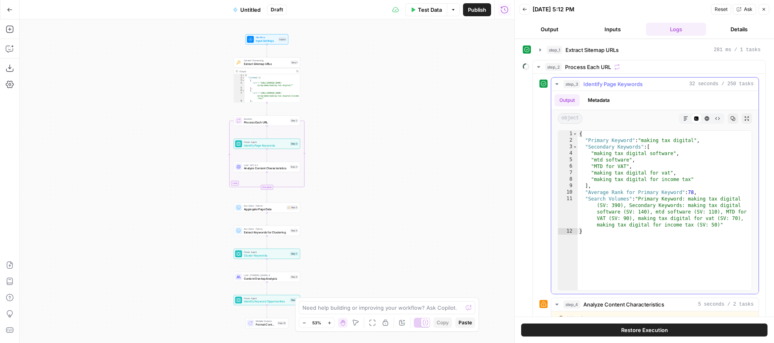
click at [557, 85] on icon "button" at bounding box center [556, 84] width 3 height 2
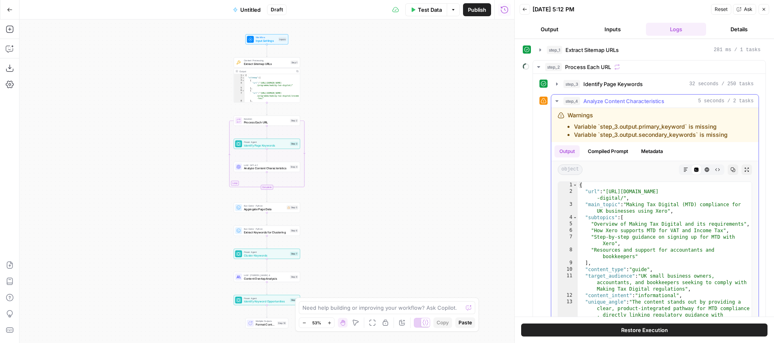
click at [557, 100] on icon "button" at bounding box center [556, 101] width 3 height 2
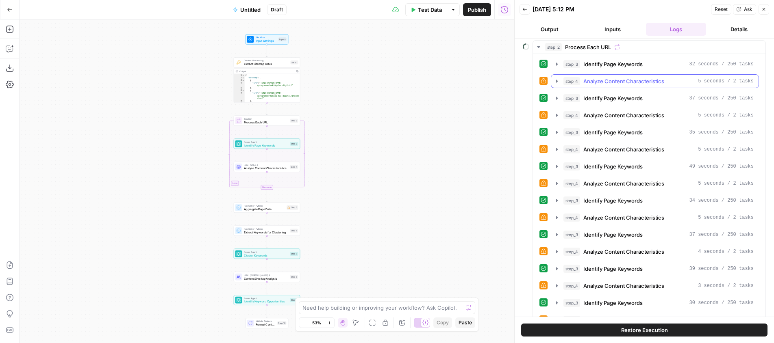
scroll to position [28, 0]
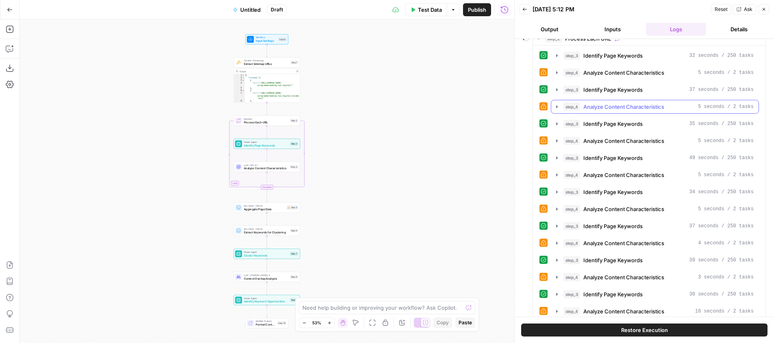
click at [556, 107] on icon "button" at bounding box center [557, 106] width 2 height 3
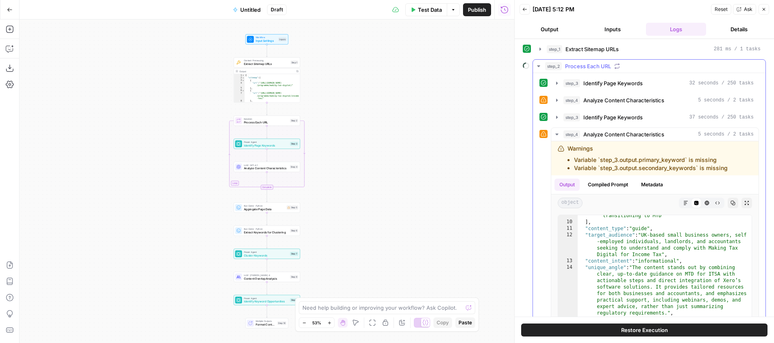
scroll to position [0, 0]
click at [556, 135] on icon "button" at bounding box center [556, 136] width 3 height 2
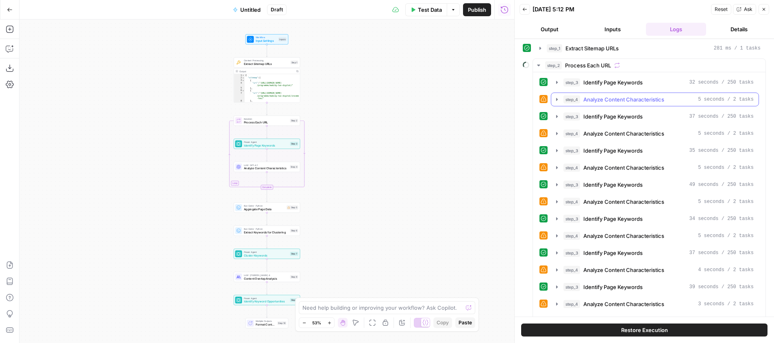
click at [557, 100] on icon "button" at bounding box center [556, 99] width 7 height 7
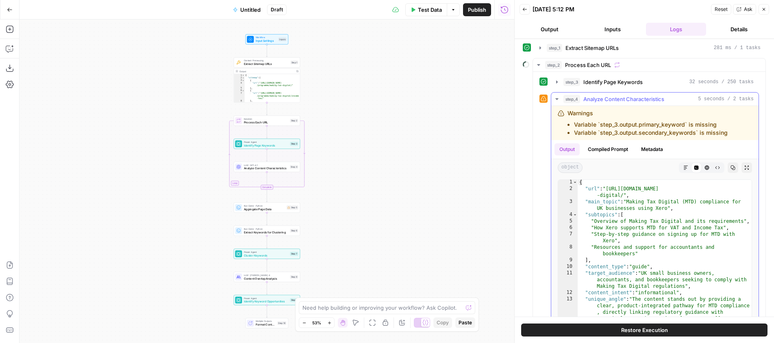
scroll to position [2, 0]
click at [558, 98] on icon "button" at bounding box center [556, 100] width 7 height 7
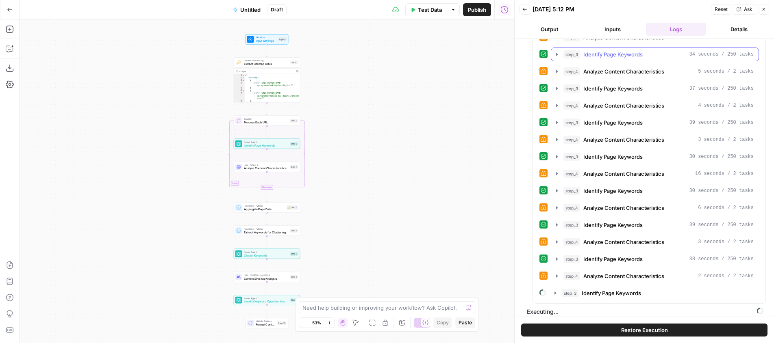
scroll to position [0, 0]
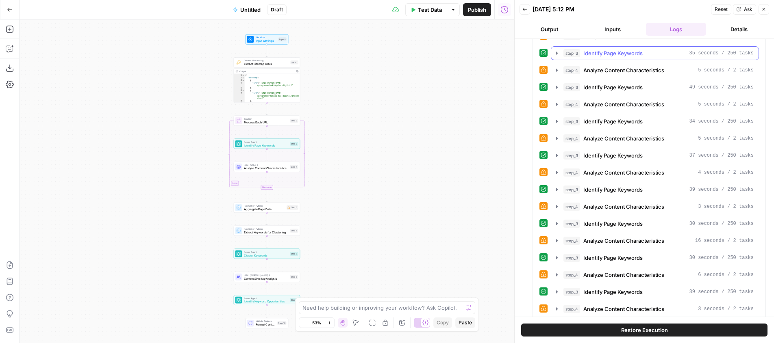
scroll to position [101, 0]
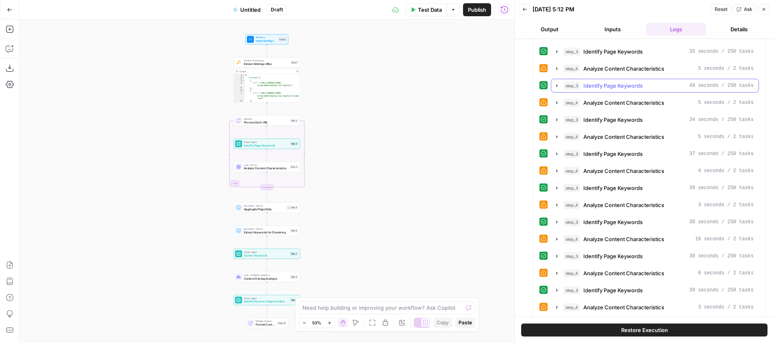
click at [621, 83] on span "Identify Page Keywords" at bounding box center [612, 86] width 59 height 8
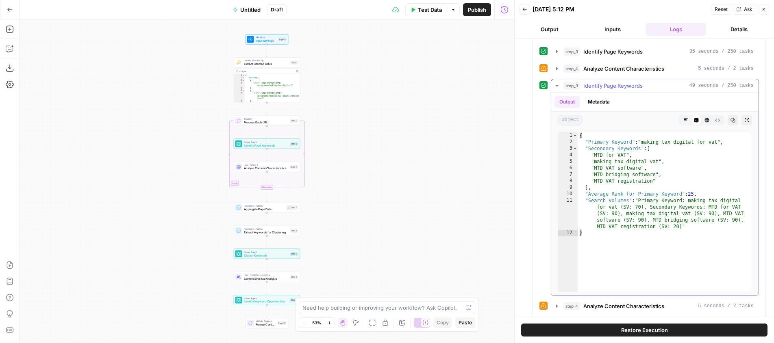
click at [621, 83] on span "Identify Page Keywords" at bounding box center [612, 86] width 59 height 8
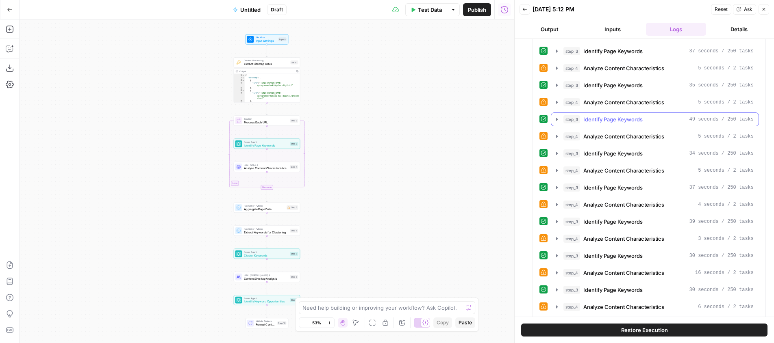
scroll to position [70, 0]
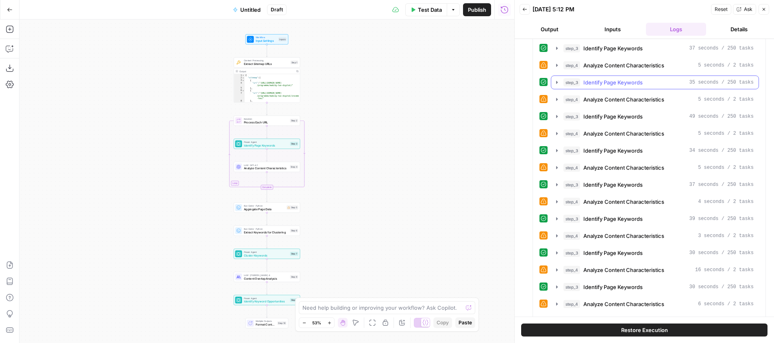
click at [621, 80] on span "Identify Page Keywords" at bounding box center [612, 82] width 59 height 8
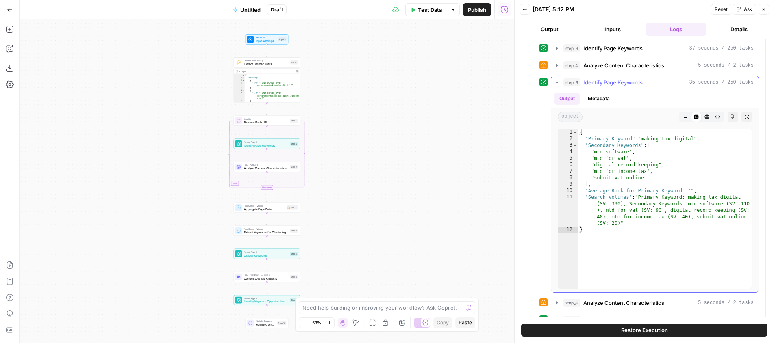
click at [621, 80] on span "Identify Page Keywords" at bounding box center [612, 82] width 59 height 8
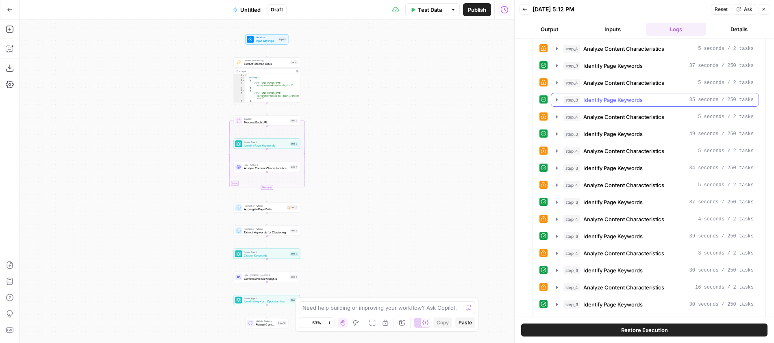
scroll to position [53, 0]
click at [621, 80] on span "Analyze Content Characteristics" at bounding box center [623, 82] width 81 height 8
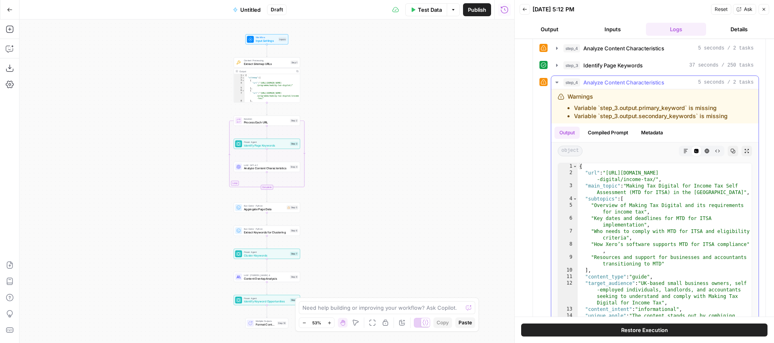
click at [621, 80] on span "Analyze Content Characteristics" at bounding box center [623, 82] width 81 height 8
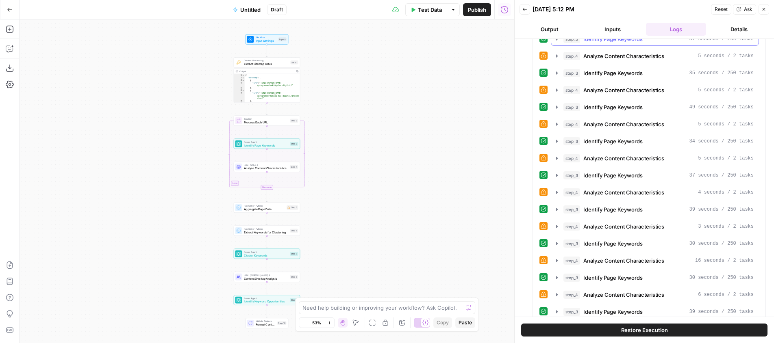
scroll to position [96, 0]
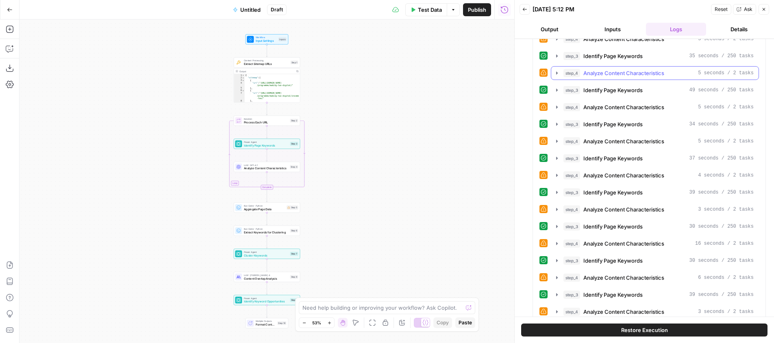
click at [620, 74] on span "Analyze Content Characteristics" at bounding box center [623, 73] width 81 height 8
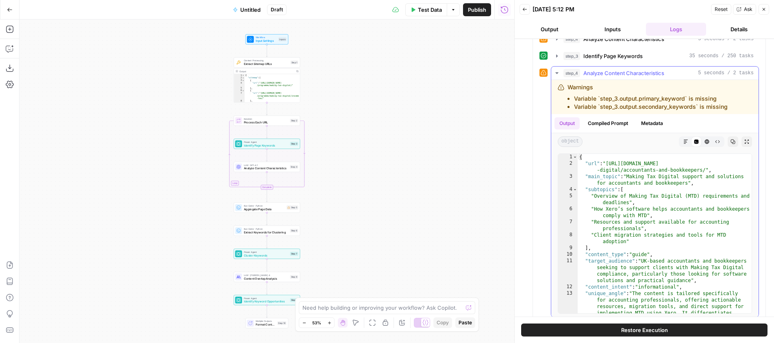
click at [620, 74] on span "Analyze Content Characteristics" at bounding box center [623, 73] width 81 height 8
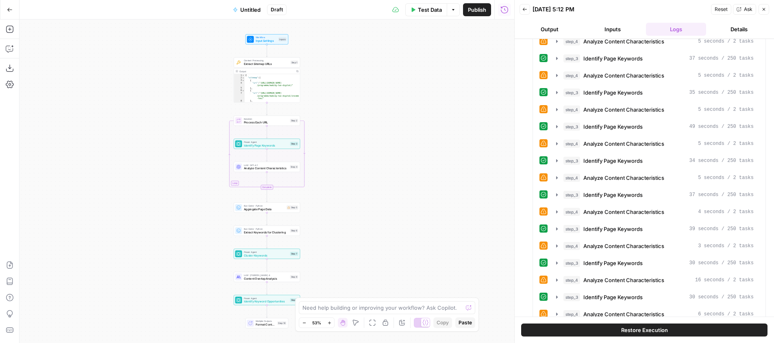
scroll to position [0, 0]
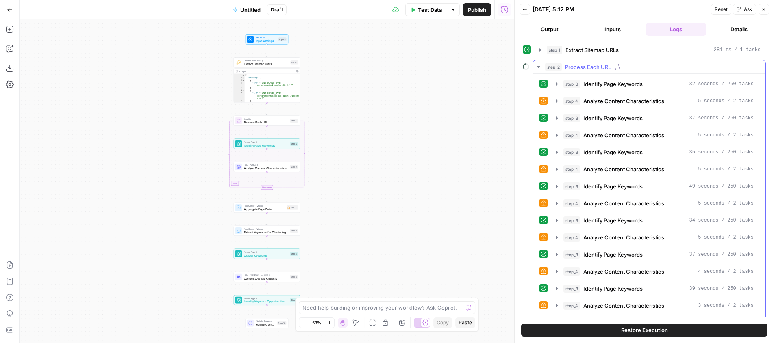
click at [636, 70] on div "step_2 Process Each URL" at bounding box center [652, 67] width 215 height 8
